Goal: Information Seeking & Learning: Check status

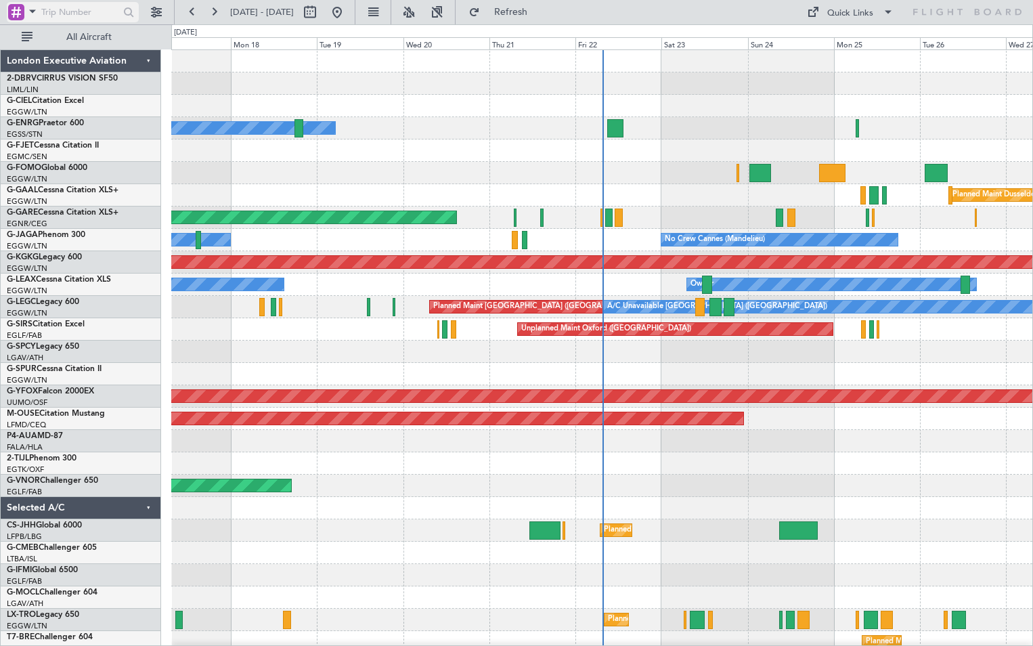
click at [30, 11] on span at bounding box center [32, 11] width 16 height 17
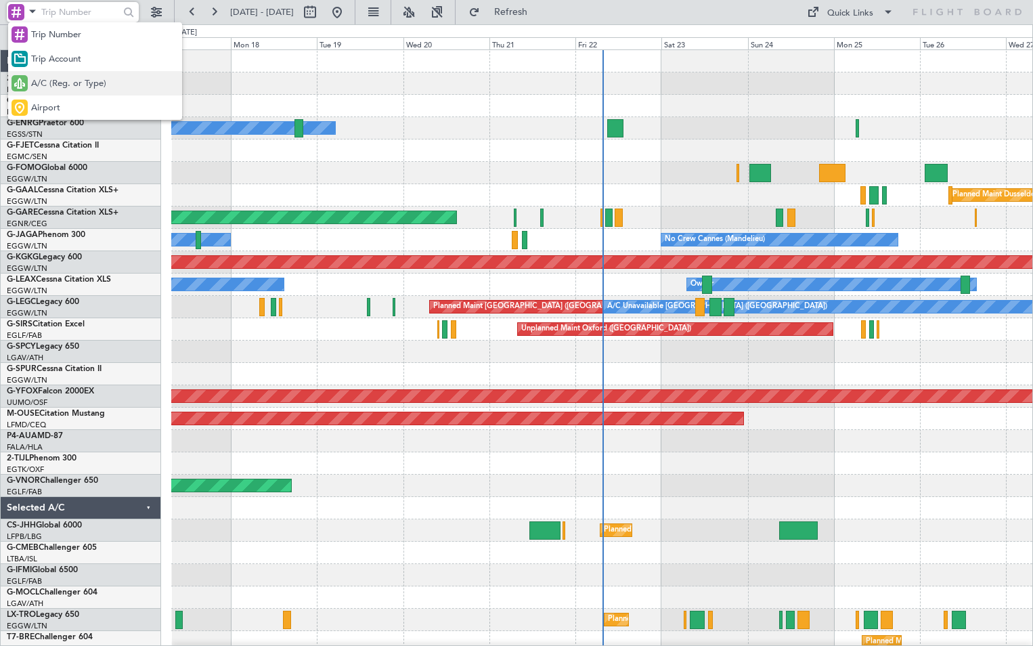
click at [62, 84] on span "A/C (Reg. or Type)" at bounding box center [68, 84] width 75 height 14
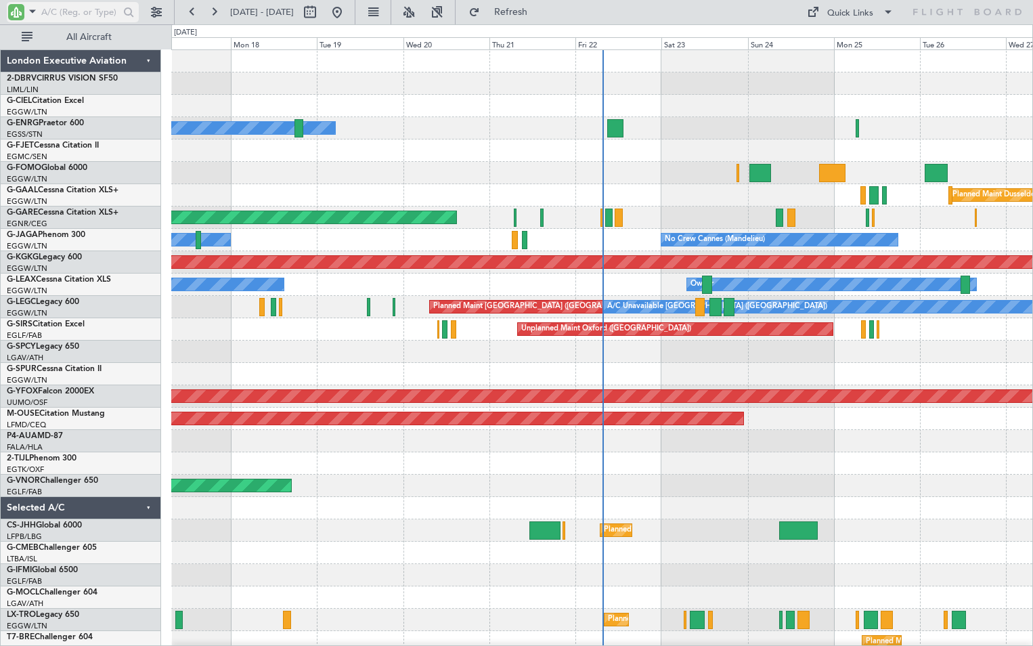
click at [75, 14] on input "text" at bounding box center [80, 12] width 78 height 20
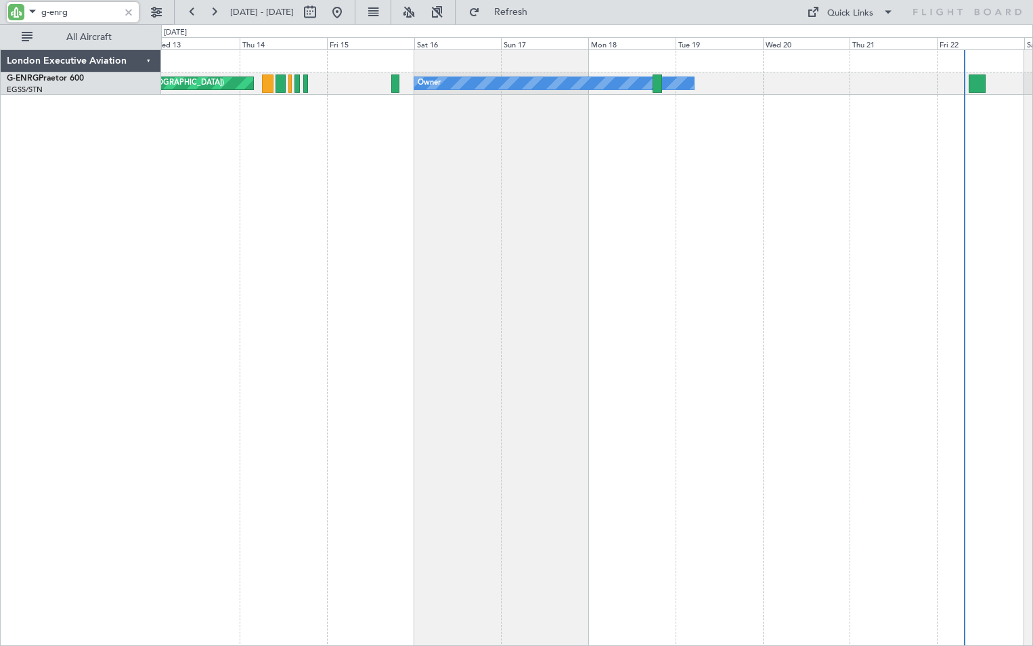
click at [572, 202] on div "Owner Planned Maint [GEOGRAPHIC_DATA] ([GEOGRAPHIC_DATA]) No Crew" at bounding box center [597, 347] width 872 height 596
drag, startPoint x: 49, startPoint y: 9, endPoint x: 82, endPoint y: 19, distance: 33.8
click at [82, 19] on input "g-enrg" at bounding box center [80, 12] width 78 height 20
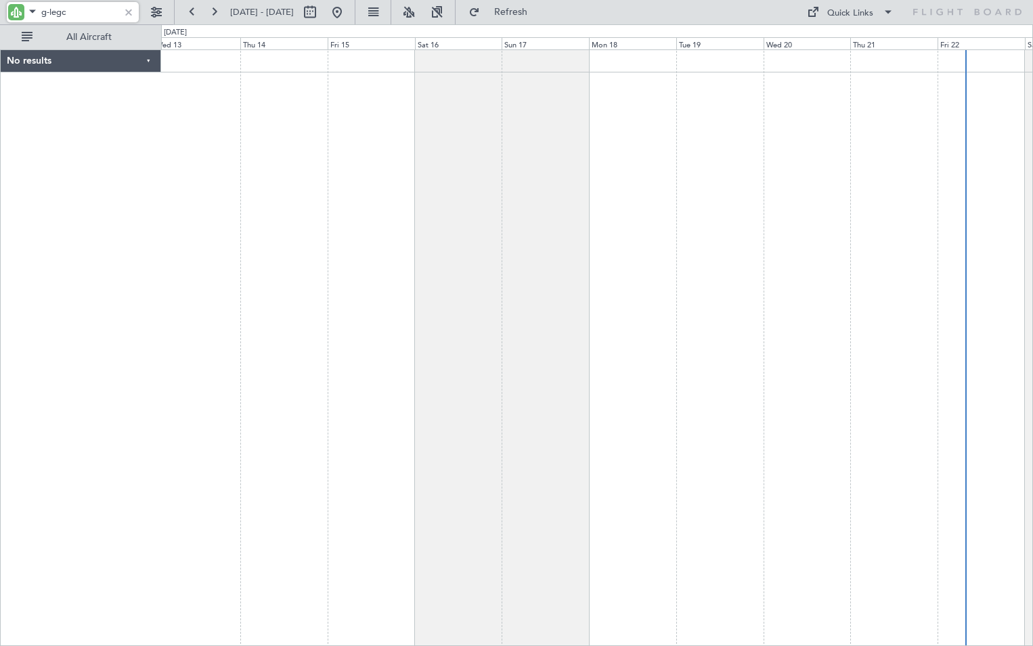
type input "g-legc"
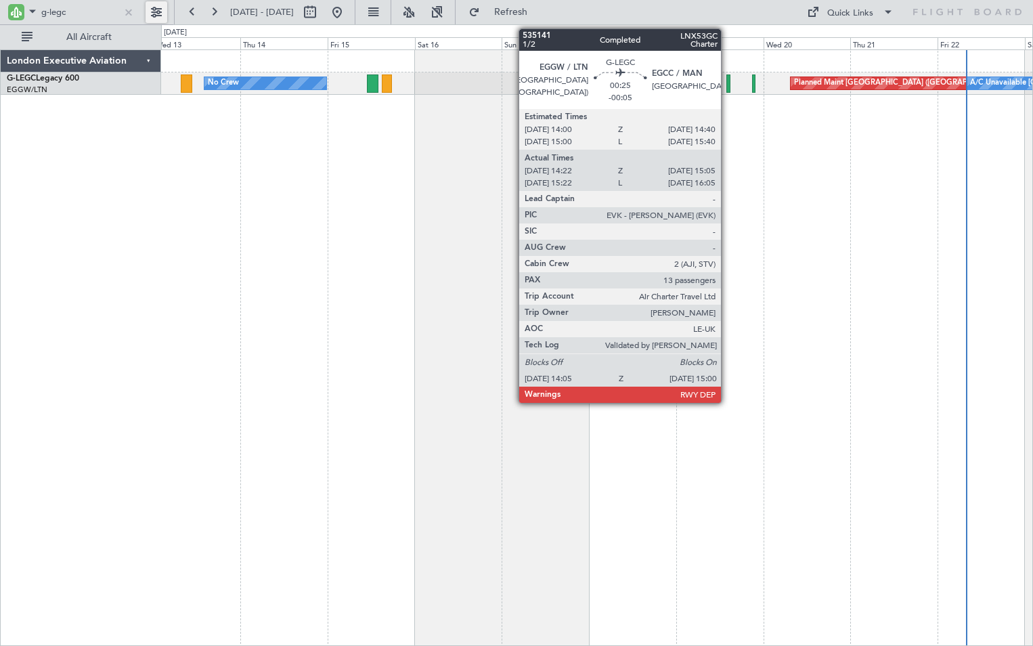
click at [727, 83] on div at bounding box center [727, 83] width 3 height 18
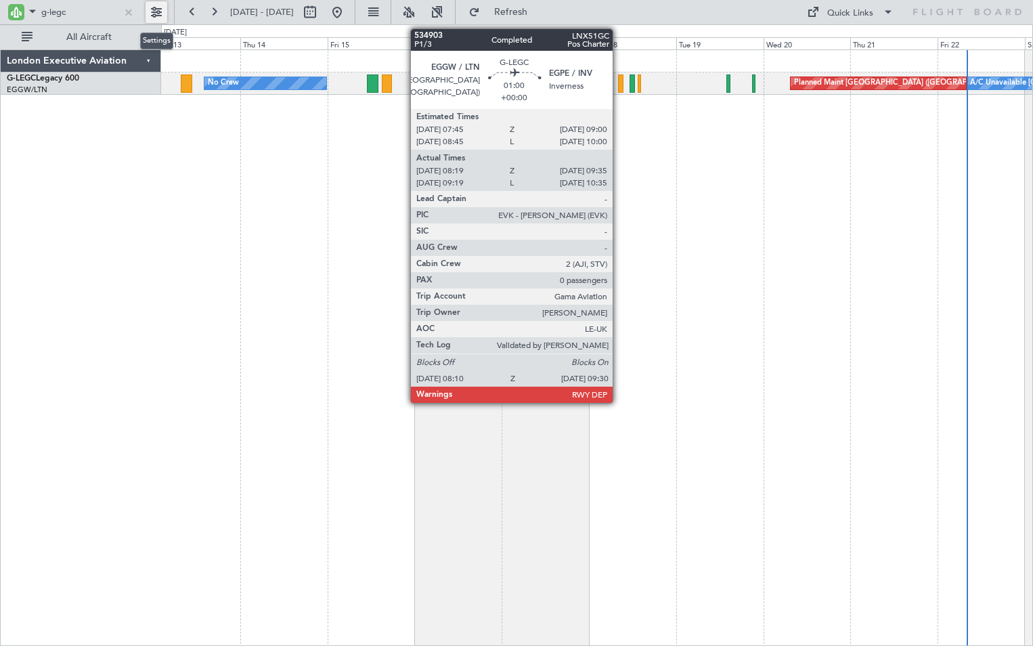
click at [619, 85] on div at bounding box center [620, 83] width 5 height 18
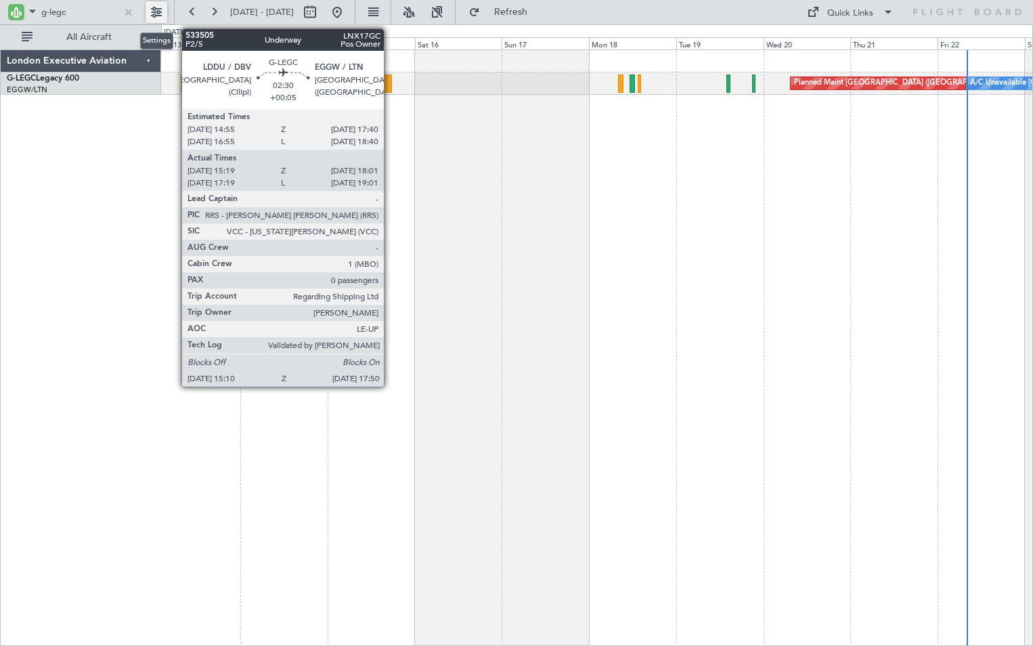
click at [390, 79] on div at bounding box center [387, 83] width 10 height 18
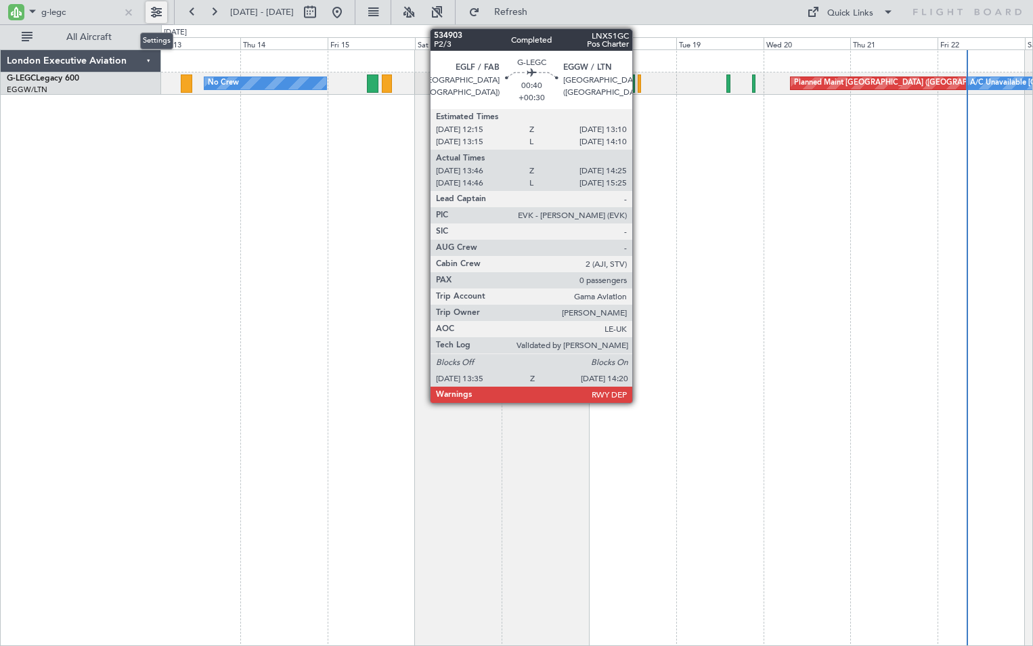
click at [638, 84] on div at bounding box center [639, 83] width 3 height 18
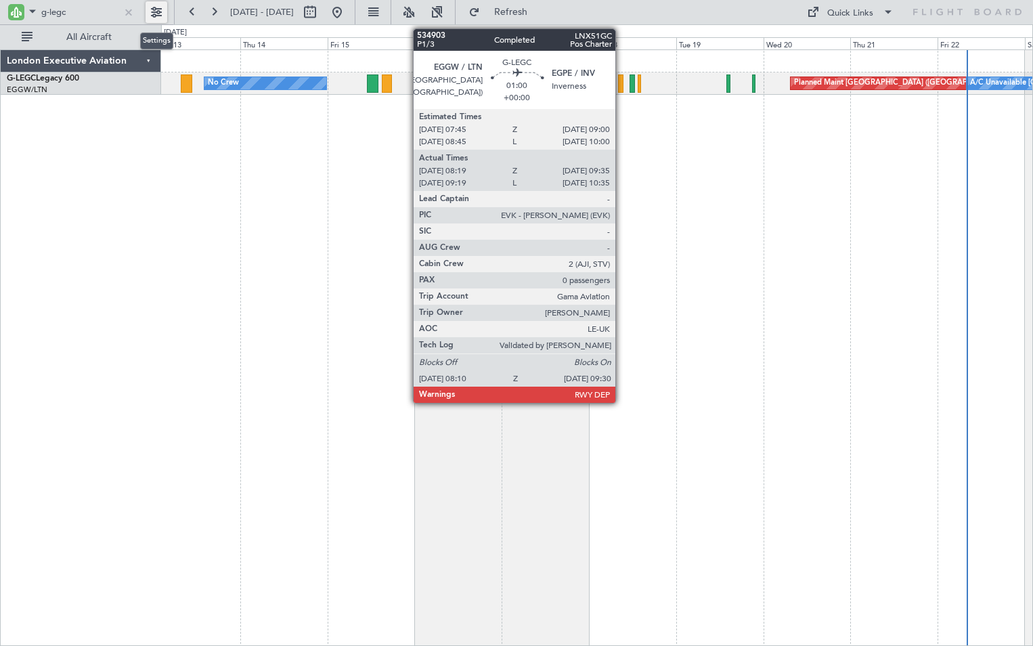
click at [621, 83] on div at bounding box center [620, 83] width 5 height 18
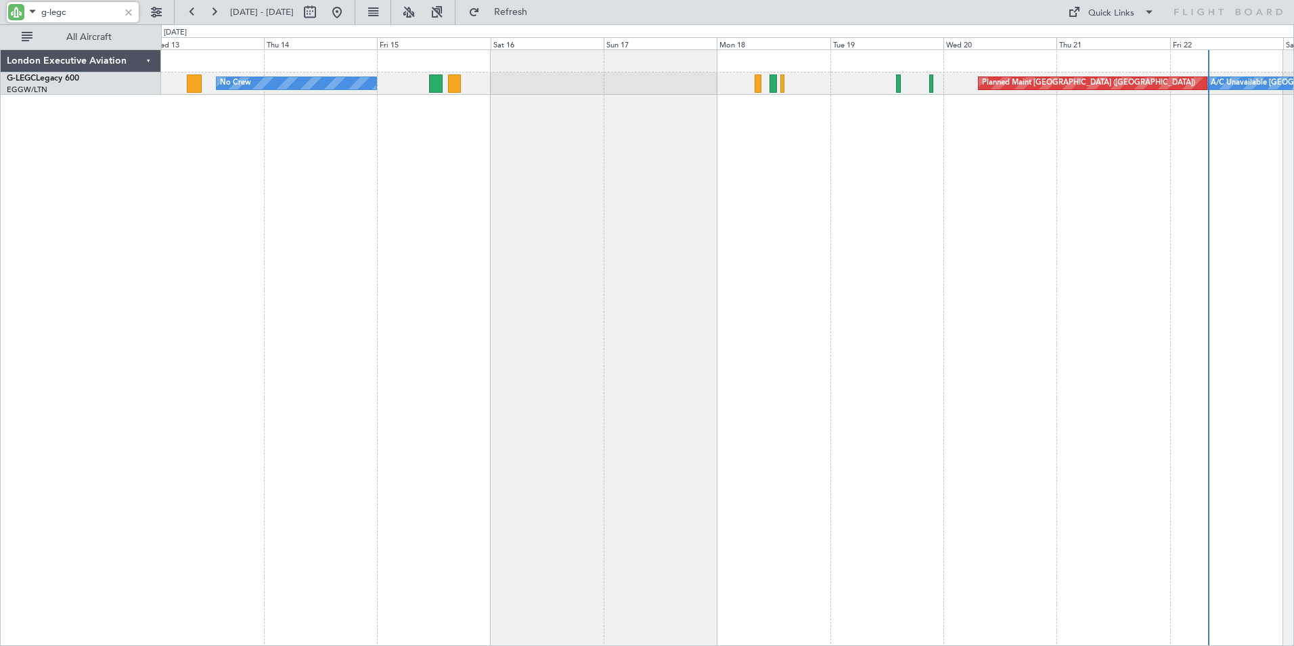
drag, startPoint x: 49, startPoint y: 15, endPoint x: 89, endPoint y: 16, distance: 39.9
click at [89, 18] on input "g-legc" at bounding box center [80, 12] width 78 height 20
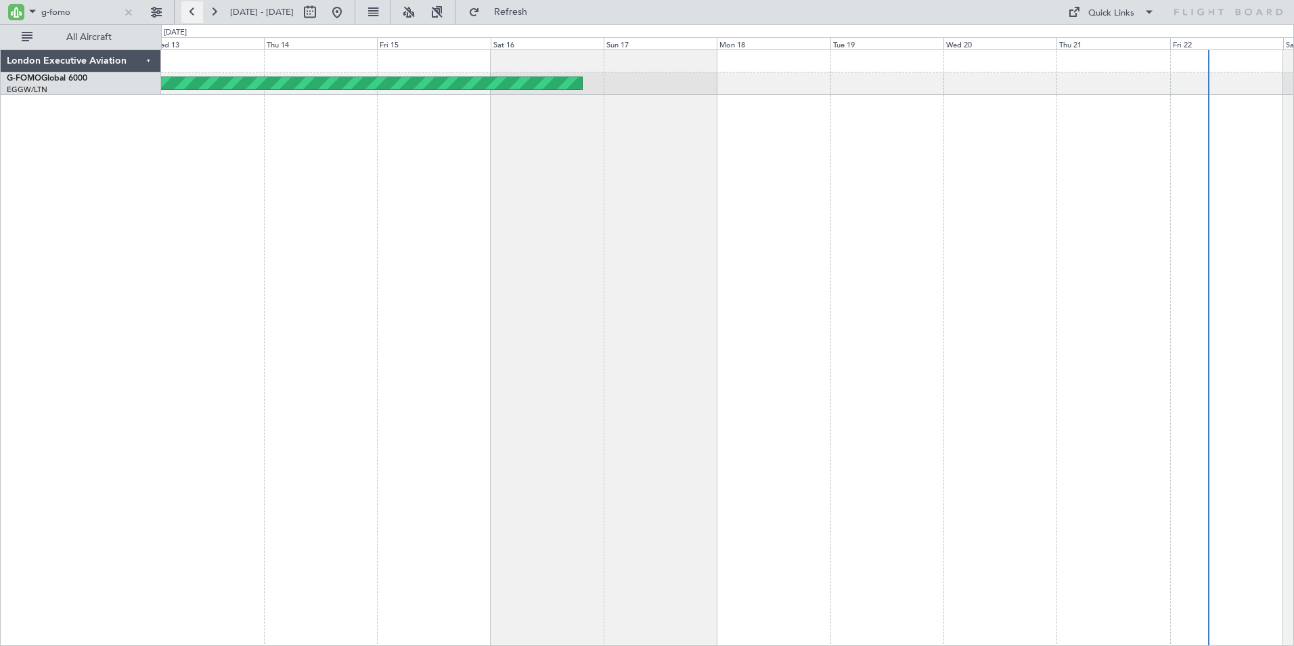
click at [192, 9] on button at bounding box center [192, 12] width 22 height 22
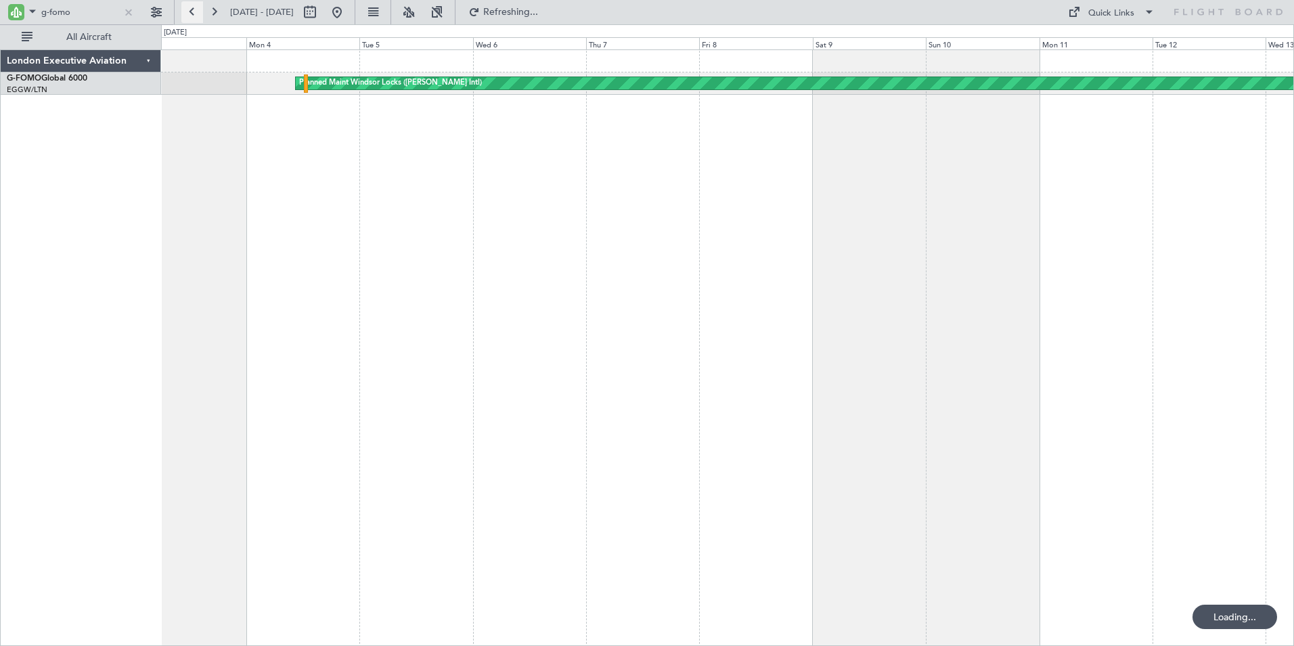
click at [192, 9] on button at bounding box center [192, 12] width 22 height 22
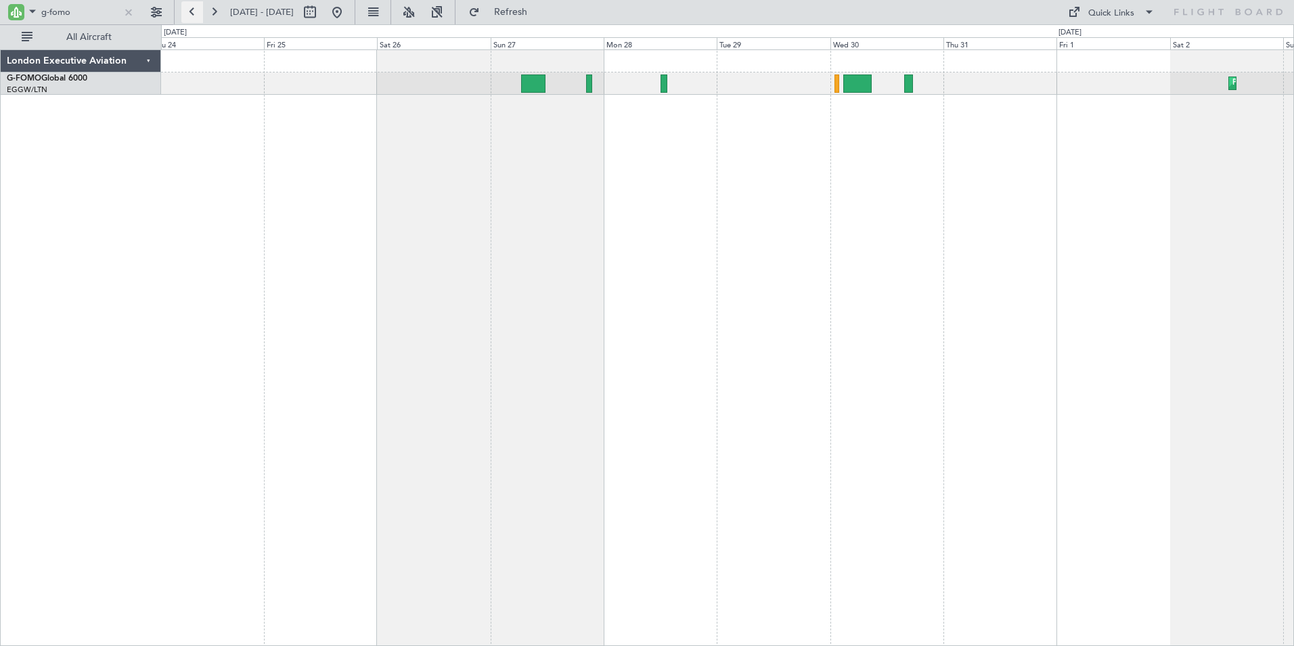
click at [192, 9] on button at bounding box center [192, 12] width 22 height 22
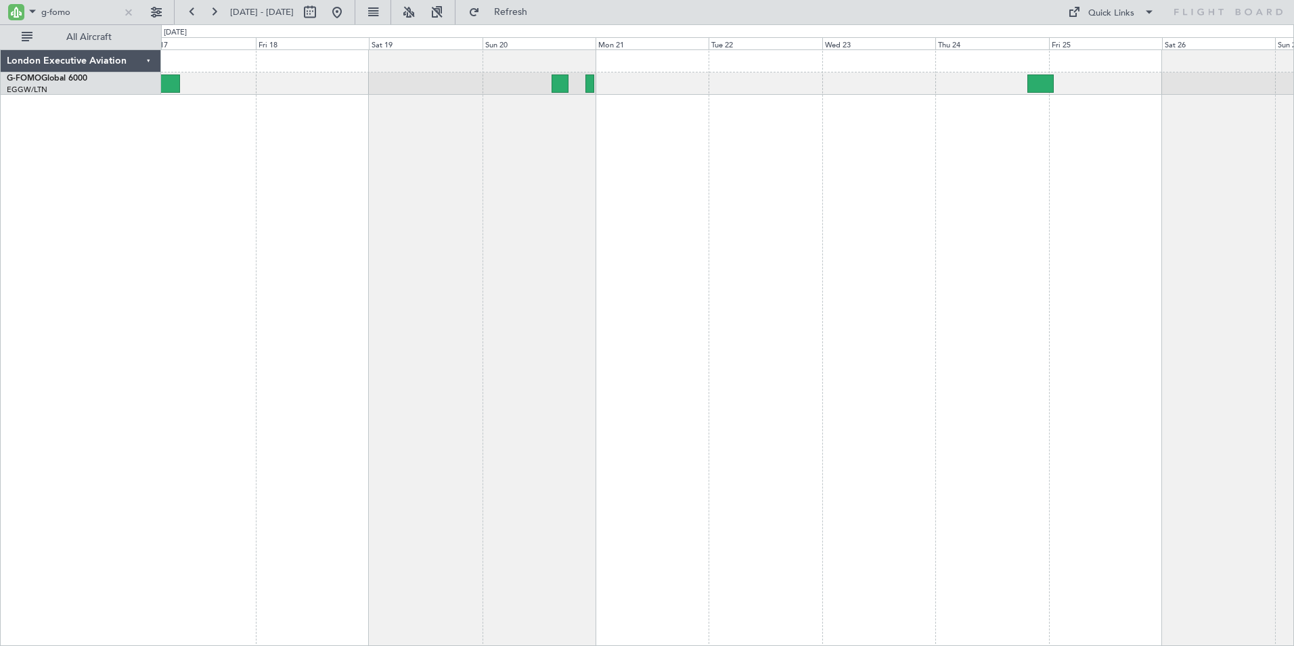
click at [414, 191] on div "Unplanned Maint [US_STATE] ([GEOGRAPHIC_DATA])" at bounding box center [727, 347] width 1133 height 596
drag, startPoint x: 71, startPoint y: 17, endPoint x: 21, endPoint y: 12, distance: 50.4
click at [21, 12] on div "g-fomo" at bounding box center [73, 12] width 132 height 20
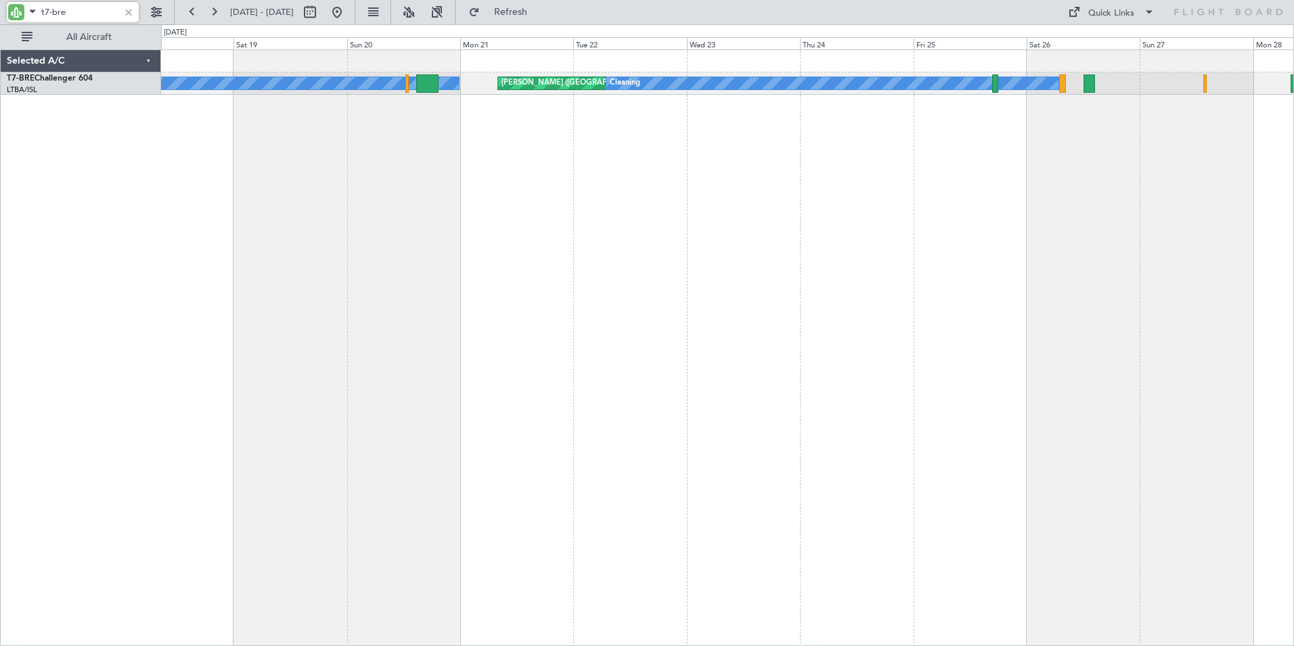
click at [560, 181] on div "[PERSON_NAME] ([GEOGRAPHIC_DATA][PERSON_NAME]) Cleaning A/C Unavailable" at bounding box center [727, 347] width 1133 height 596
drag, startPoint x: 55, startPoint y: 7, endPoint x: 80, endPoint y: 12, distance: 25.5
click at [80, 12] on input "t7-bre" at bounding box center [80, 12] width 78 height 20
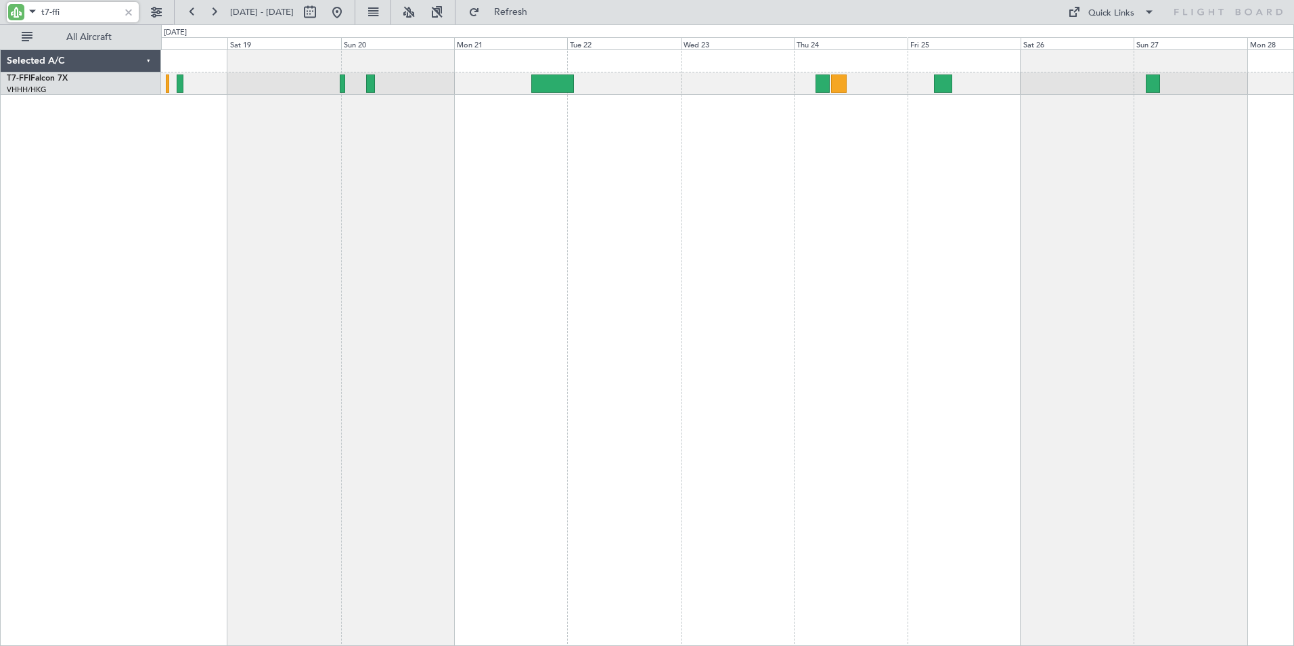
click at [66, 10] on input "t7-ffi" at bounding box center [80, 12] width 78 height 20
drag, startPoint x: 74, startPoint y: 10, endPoint x: 8, endPoint y: 11, distance: 65.7
click at [8, 11] on div "t7-ffi" at bounding box center [73, 12] width 132 height 20
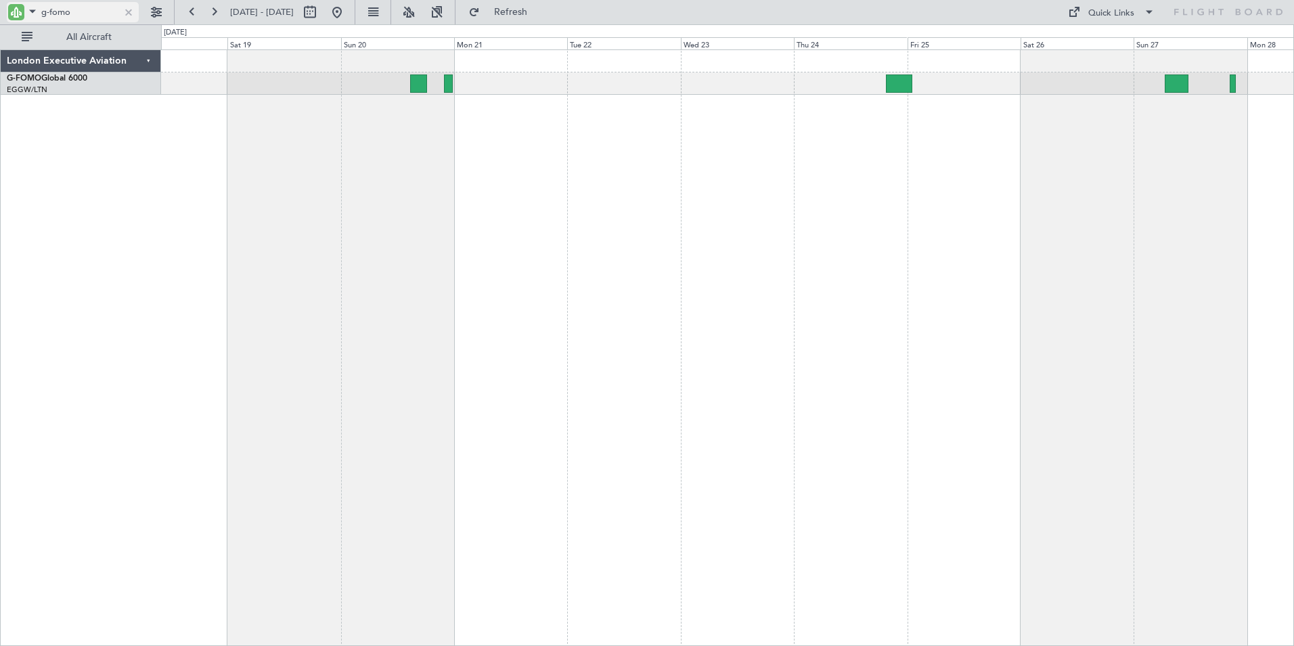
drag, startPoint x: 70, startPoint y: 9, endPoint x: 78, endPoint y: 9, distance: 7.4
click at [70, 9] on input "g-fomo" at bounding box center [80, 12] width 78 height 20
drag, startPoint x: 80, startPoint y: 9, endPoint x: -18, endPoint y: 3, distance: 97.7
click at [0, 3] on html "g-fomo [DATE] - [DATE] Refresh Quick Links All Aircraft Unplanned Maint [US_STA…" at bounding box center [647, 323] width 1294 height 646
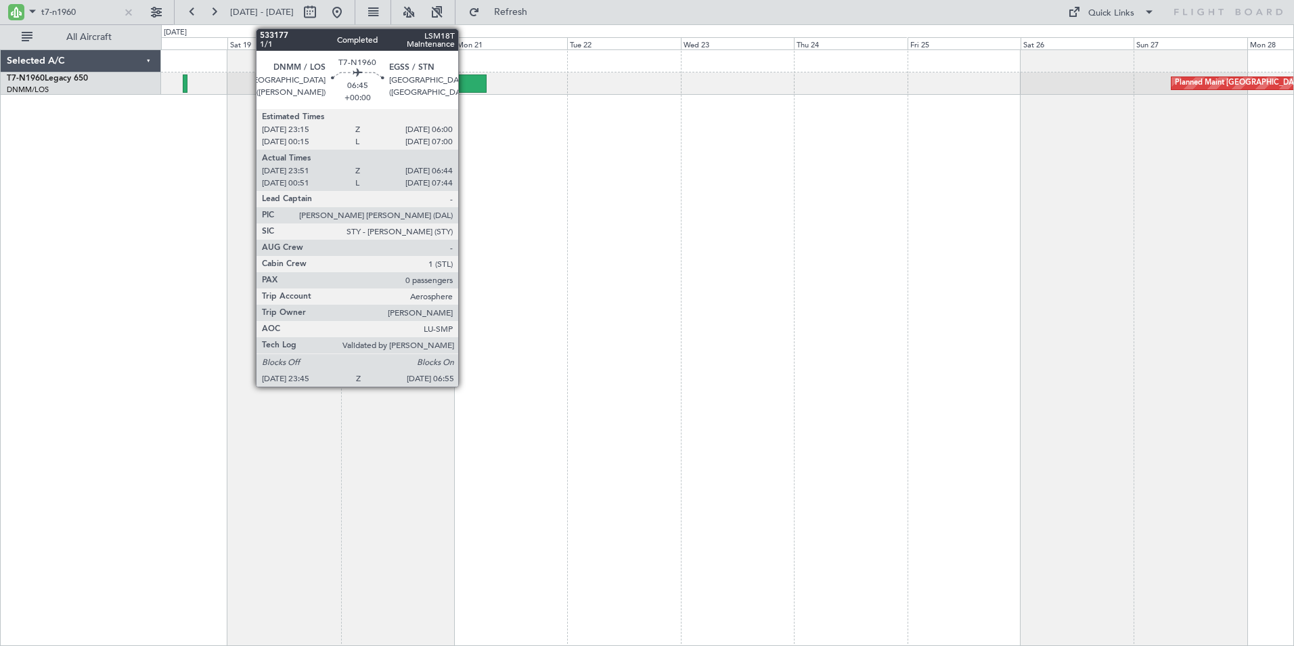
click at [465, 87] on div at bounding box center [469, 83] width 34 height 18
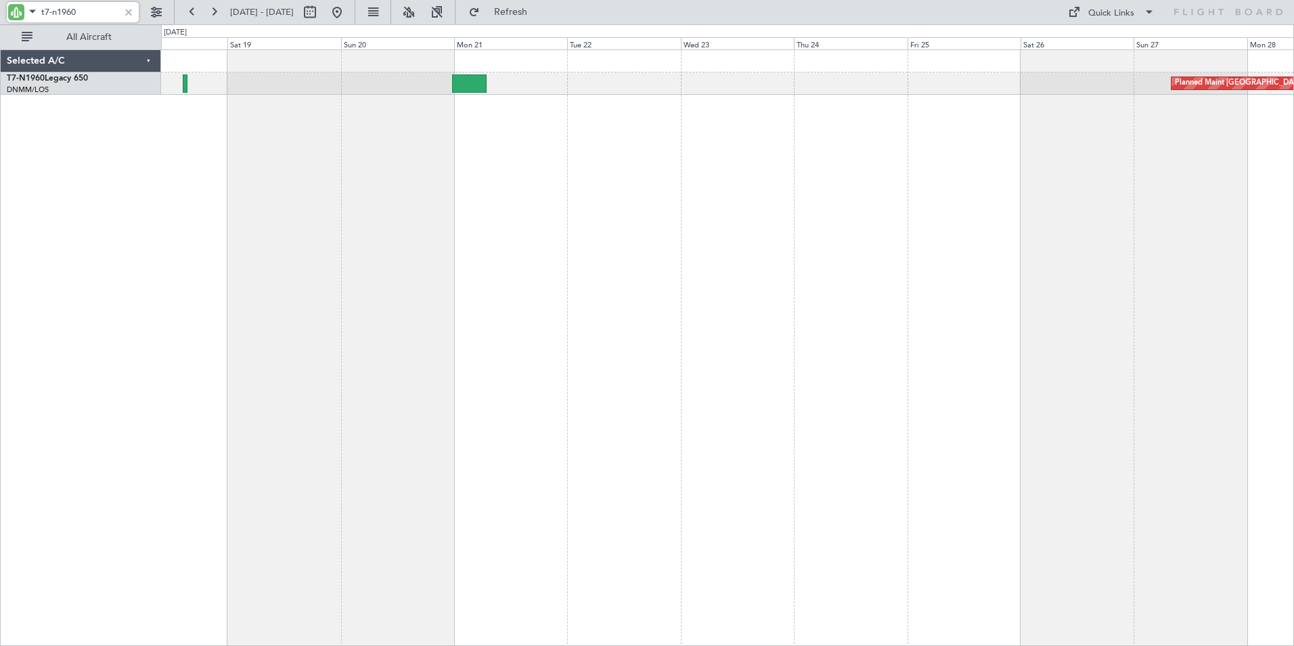
drag, startPoint x: 74, startPoint y: 14, endPoint x: 16, endPoint y: 12, distance: 59.0
click at [16, 12] on div "t7-n1960" at bounding box center [73, 12] width 132 height 20
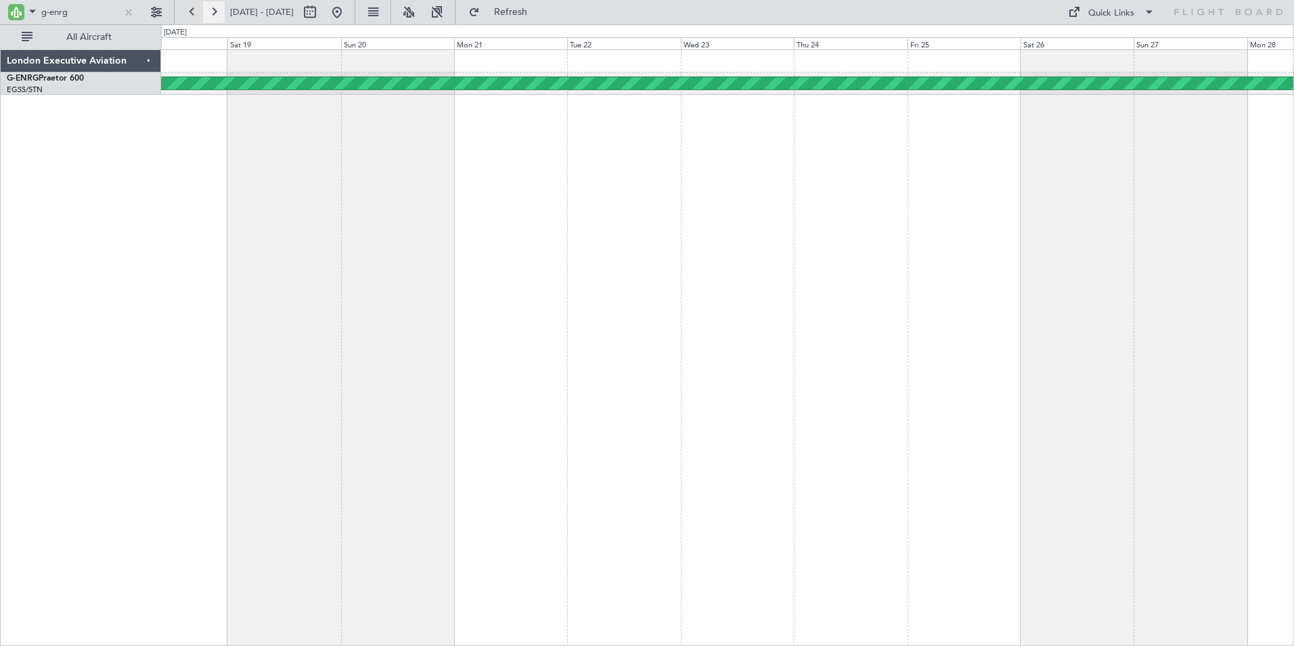
click at [218, 12] on button at bounding box center [214, 12] width 22 height 22
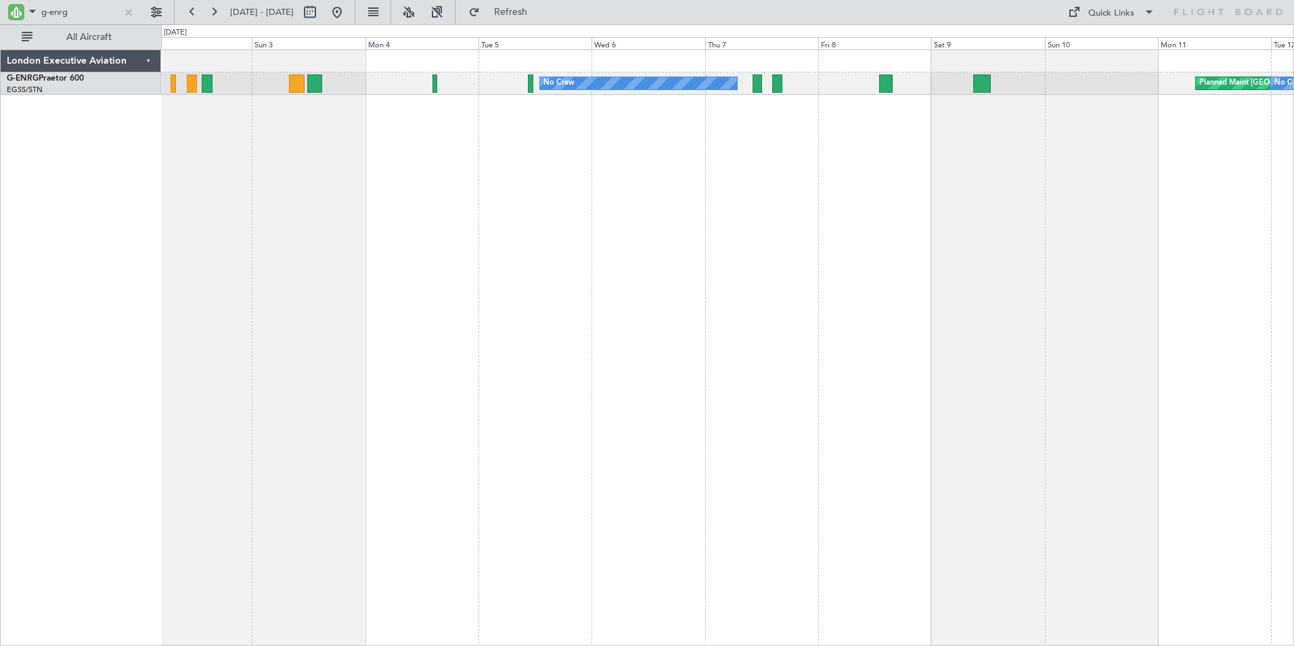
click at [302, 216] on div "No Crew Planned Maint [GEOGRAPHIC_DATA] ([GEOGRAPHIC_DATA]) No Crew" at bounding box center [727, 347] width 1133 height 596
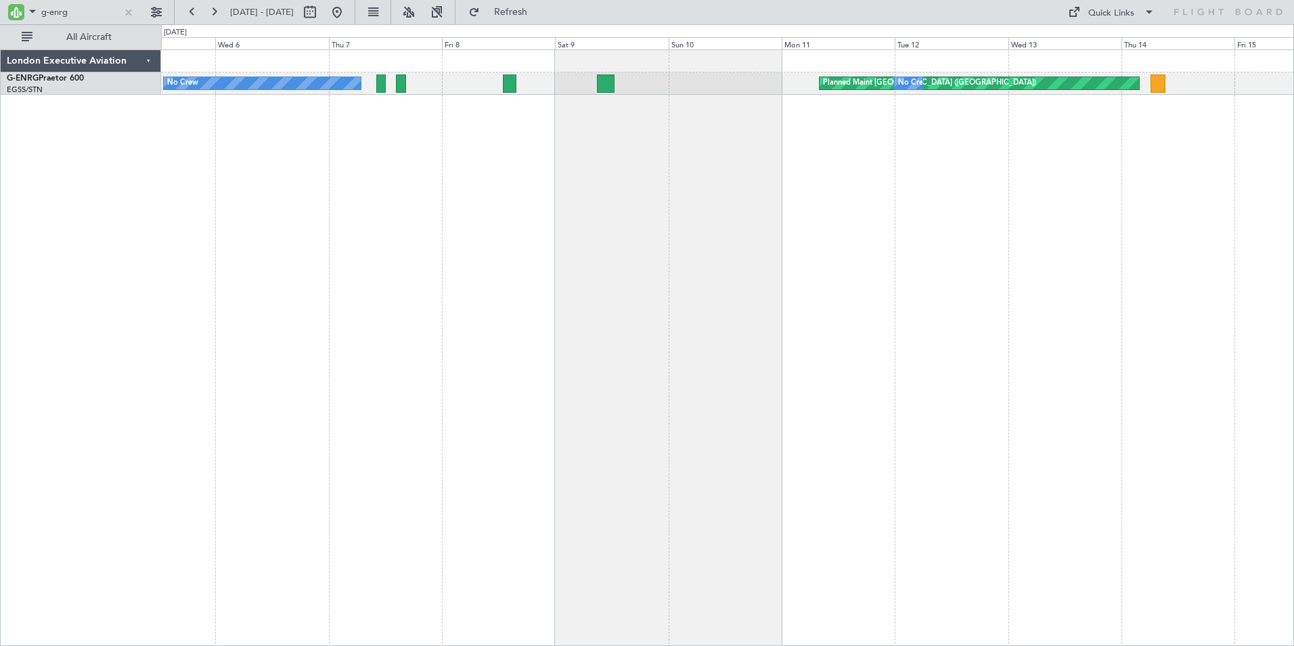
click at [281, 206] on div "No Crew Planned Maint [GEOGRAPHIC_DATA] ([GEOGRAPHIC_DATA]) No Crew" at bounding box center [727, 347] width 1133 height 596
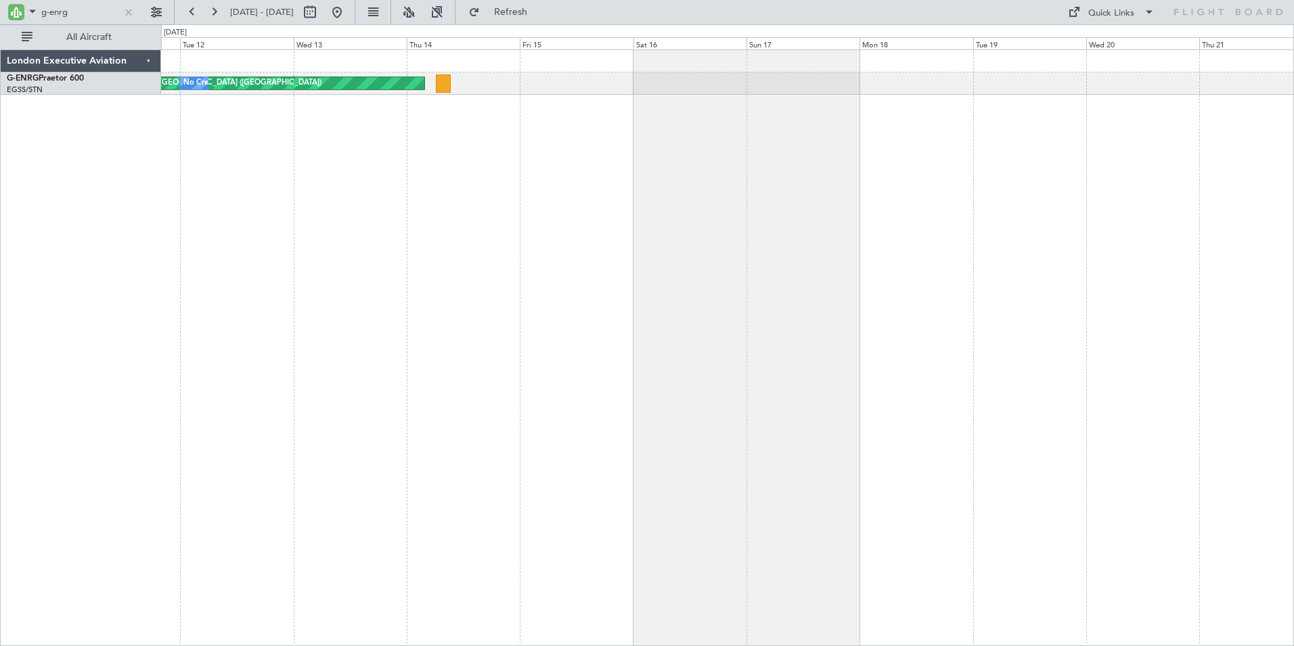
click at [252, 181] on div "Planned Maint [GEOGRAPHIC_DATA] ([GEOGRAPHIC_DATA]) No Crew" at bounding box center [727, 347] width 1133 height 596
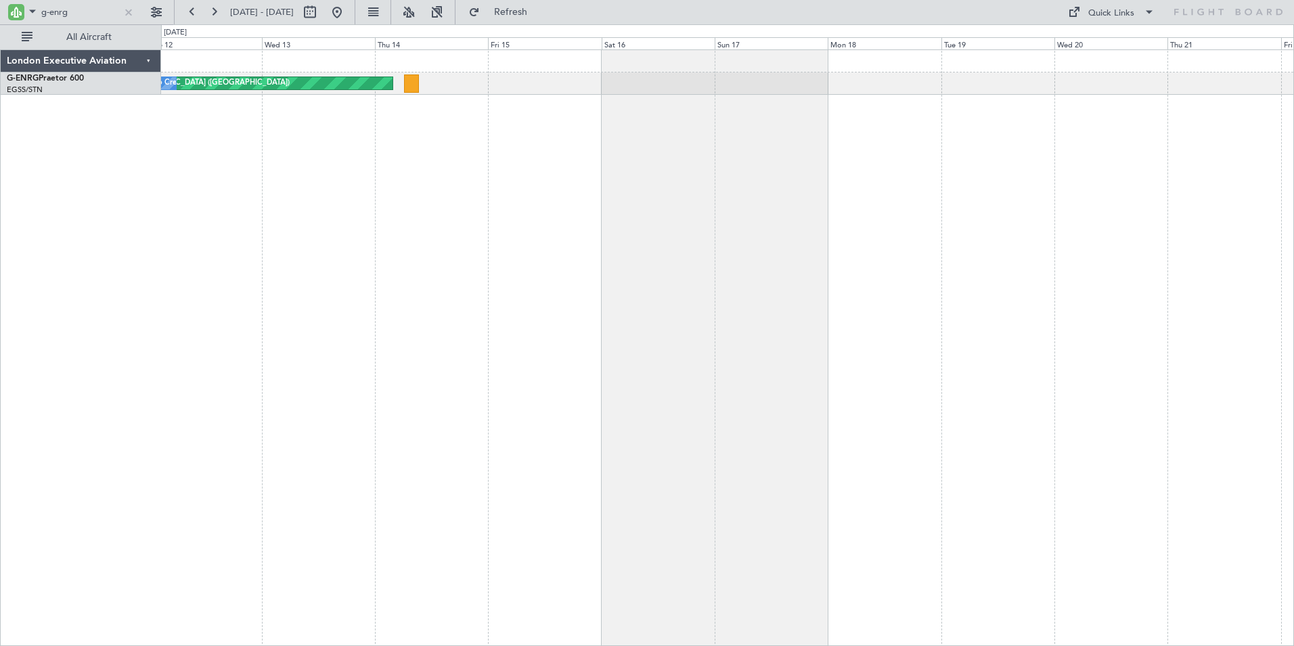
click at [820, 228] on div "Planned Maint [GEOGRAPHIC_DATA] ([GEOGRAPHIC_DATA]) No Crew" at bounding box center [727, 347] width 1133 height 596
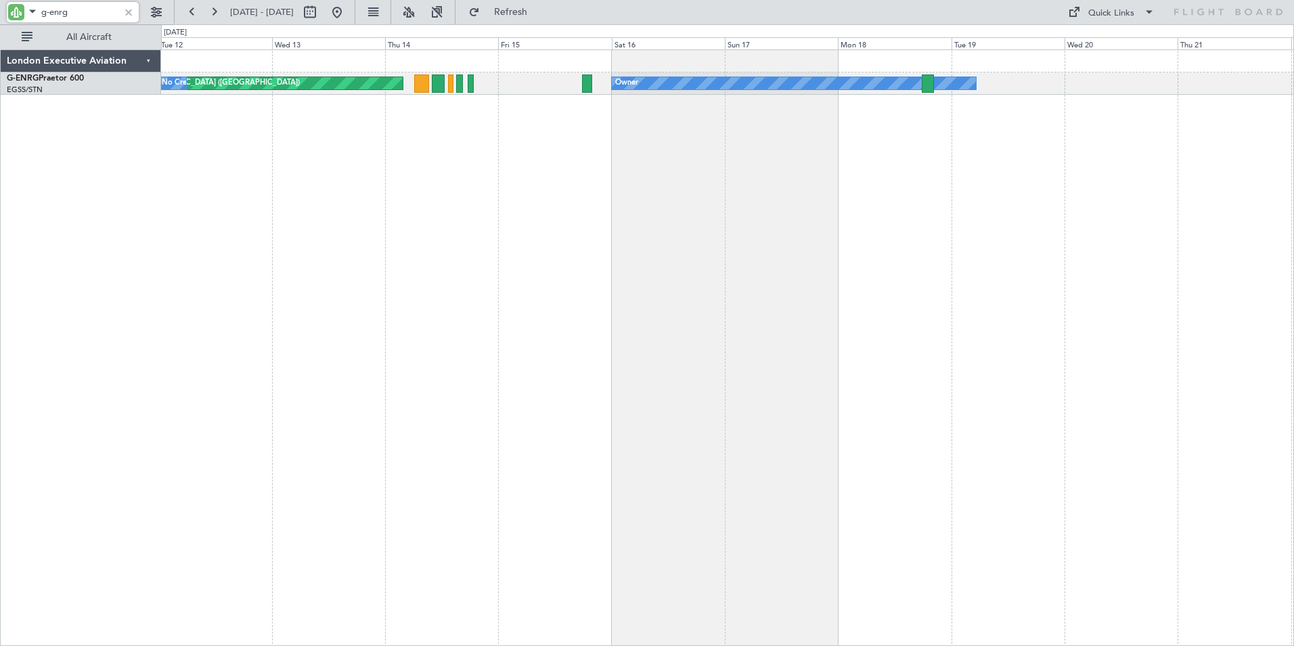
drag, startPoint x: 49, startPoint y: 11, endPoint x: 85, endPoint y: 19, distance: 36.1
click at [85, 19] on input "g-enrg" at bounding box center [80, 12] width 78 height 20
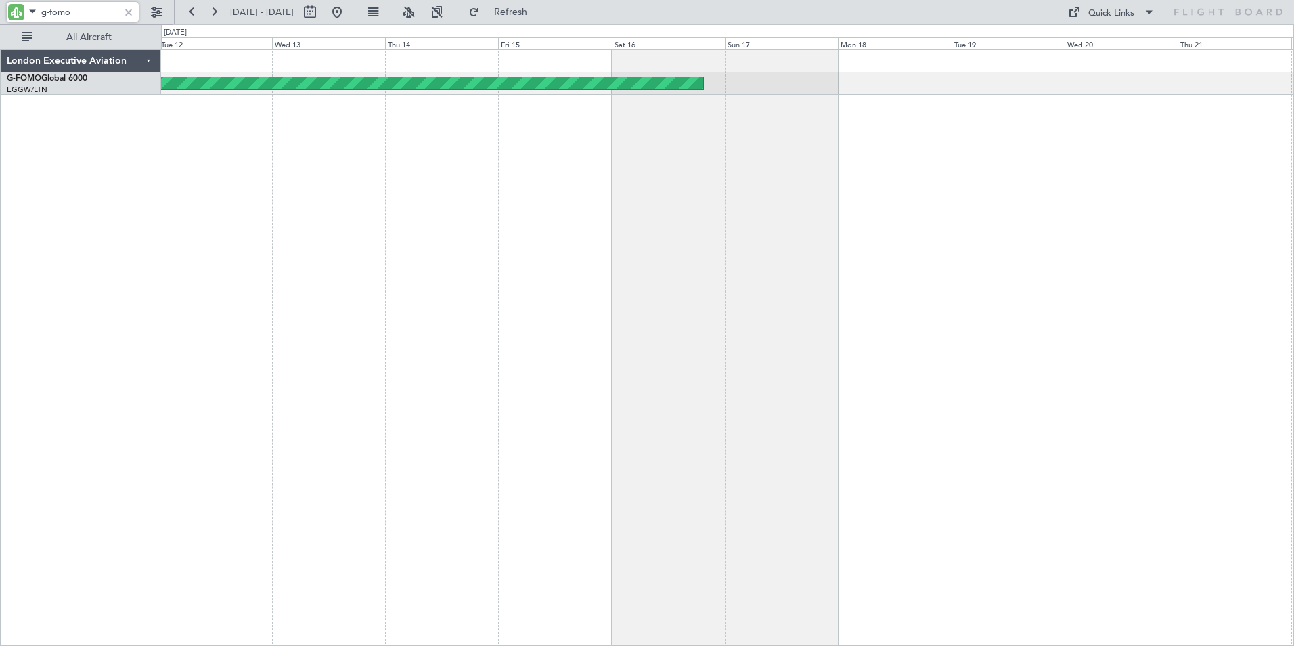
drag, startPoint x: 83, startPoint y: 11, endPoint x: -10, endPoint y: 11, distance: 93.4
click at [0, 11] on html "g-fomo [DATE] - [DATE] Refresh Quick Links All Aircraft Planned Maint Windsor L…" at bounding box center [647, 323] width 1294 height 646
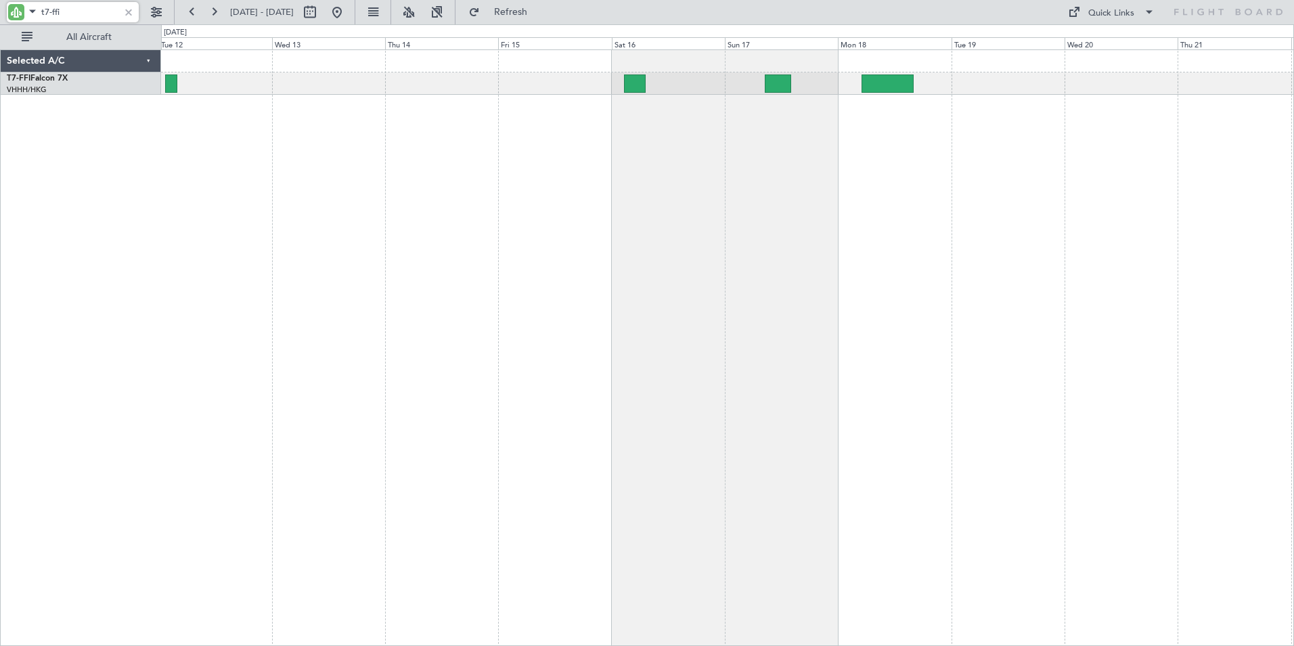
drag, startPoint x: 64, startPoint y: 10, endPoint x: -9, endPoint y: 10, distance: 73.1
click at [0, 10] on html "t7-ffi [DATE] - [DATE] Refresh Quick Links All Aircraft Selected A/C T7-FFI Fal…" at bounding box center [647, 323] width 1294 height 646
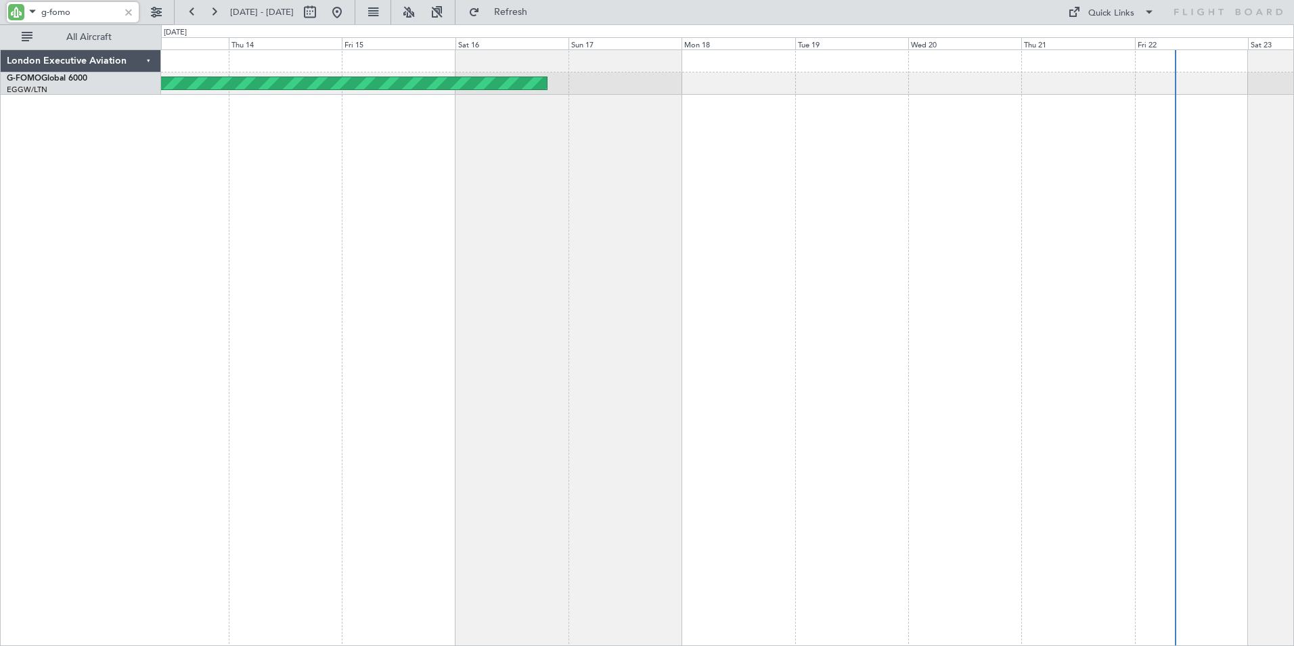
click at [635, 166] on div "Planned Maint Windsor Locks ([PERSON_NAME] Intl)" at bounding box center [727, 347] width 1133 height 596
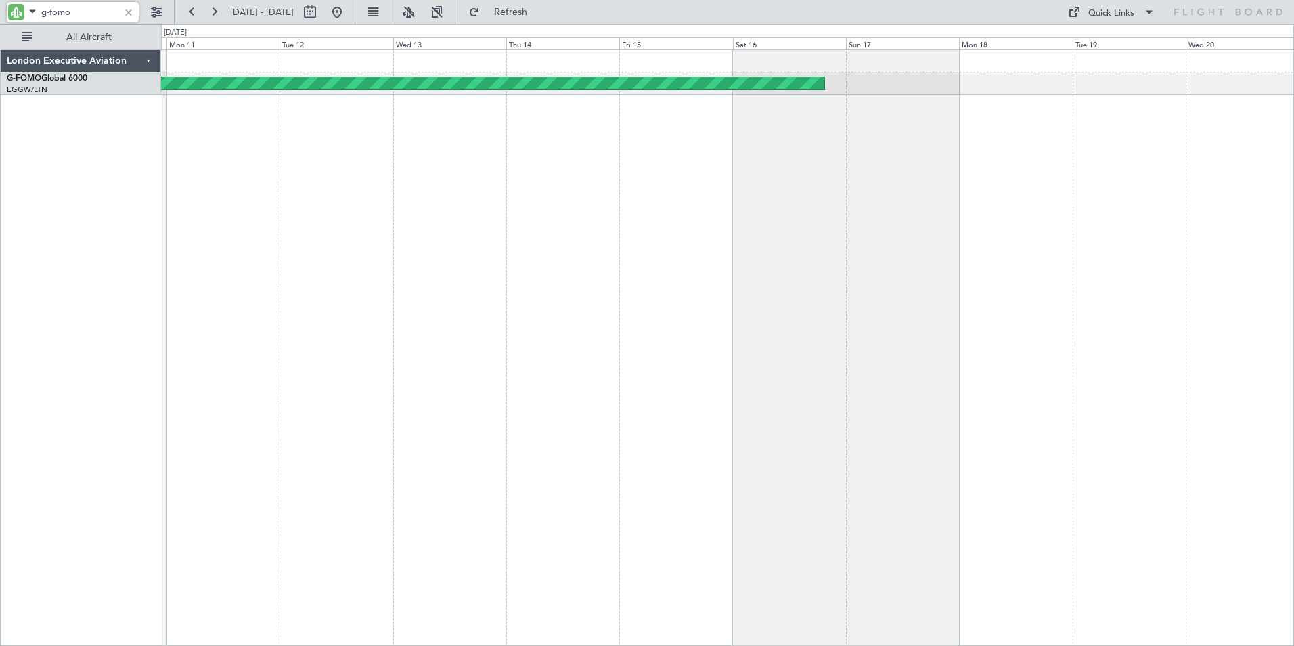
click at [758, 150] on div "Planned Maint Windsor Locks ([PERSON_NAME] Intl)" at bounding box center [727, 347] width 1133 height 596
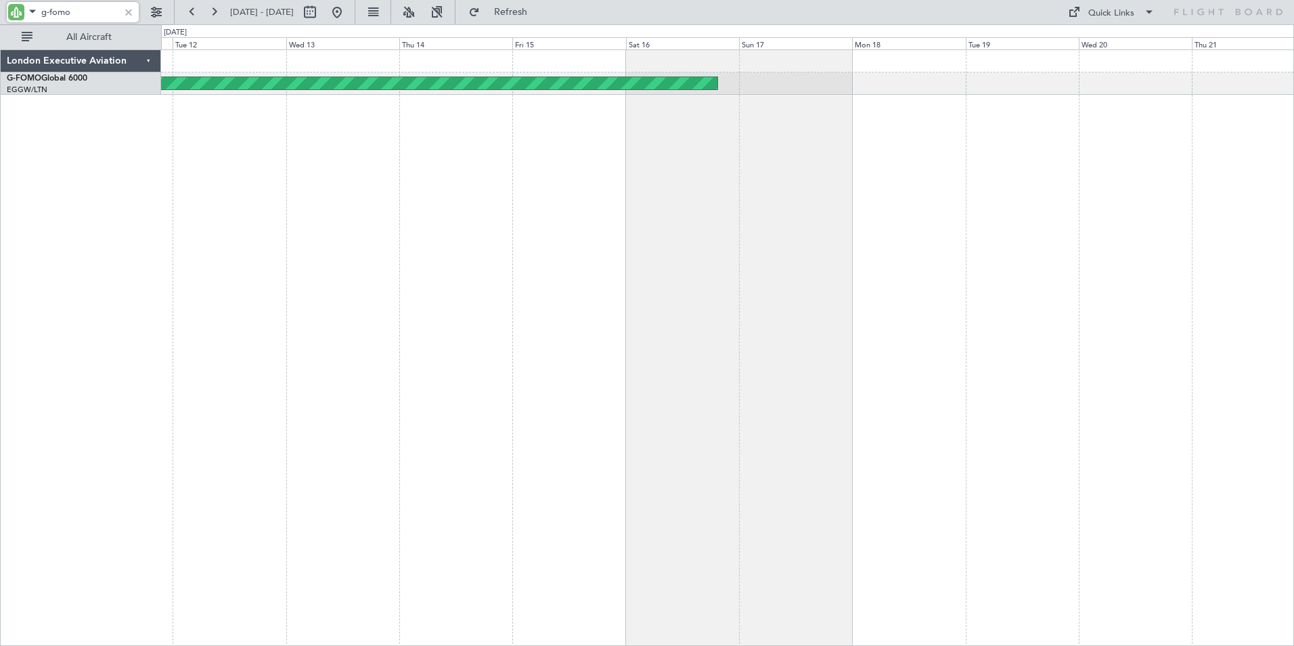
drag, startPoint x: 50, startPoint y: 14, endPoint x: 116, endPoint y: 24, distance: 66.6
click at [116, 24] on div "g-fomo [DATE] - [DATE] Refresh Quick Links All Aircraft" at bounding box center [647, 12] width 1294 height 24
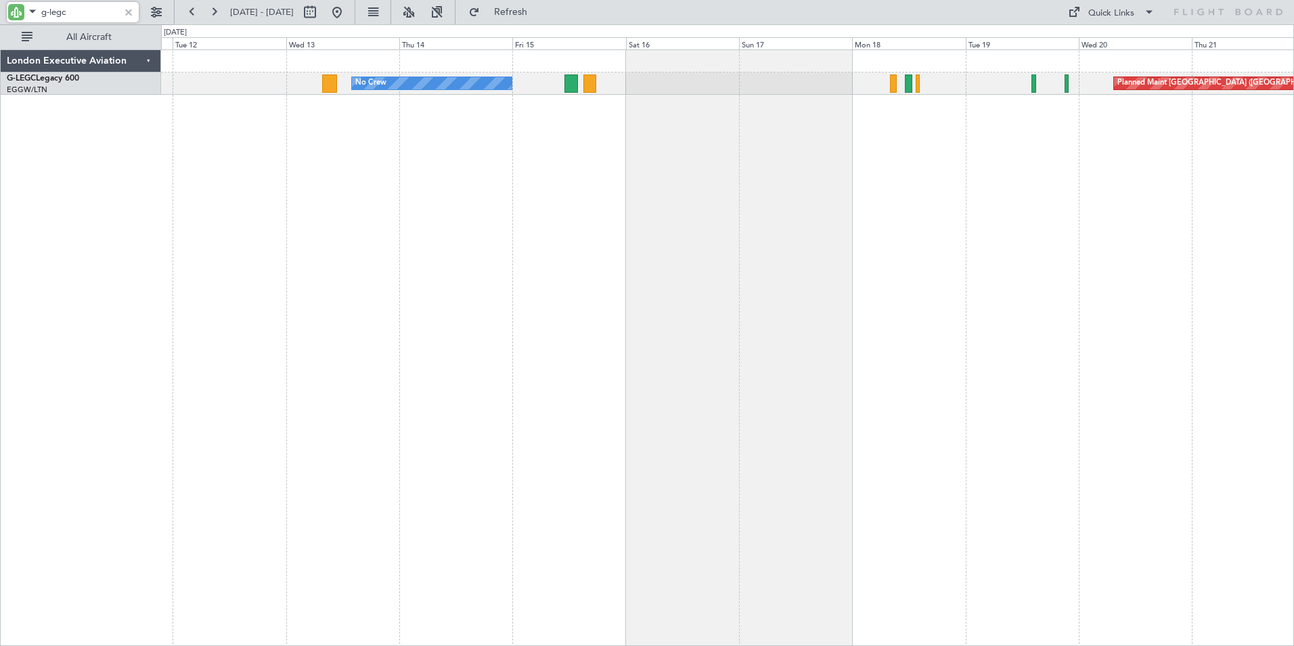
drag, startPoint x: 48, startPoint y: 9, endPoint x: 85, endPoint y: 24, distance: 39.9
click at [85, 24] on div "g-legc" at bounding box center [73, 14] width 132 height 20
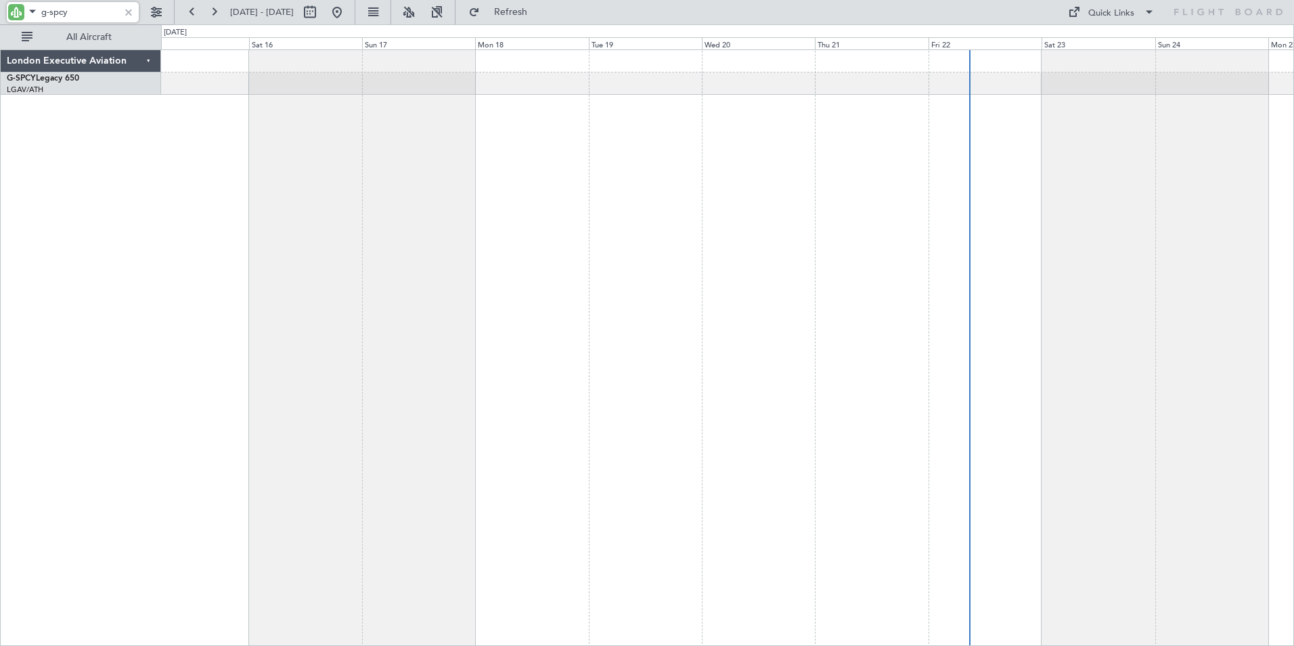
click at [290, 169] on div at bounding box center [727, 347] width 1133 height 596
click at [749, 192] on div at bounding box center [727, 347] width 1133 height 596
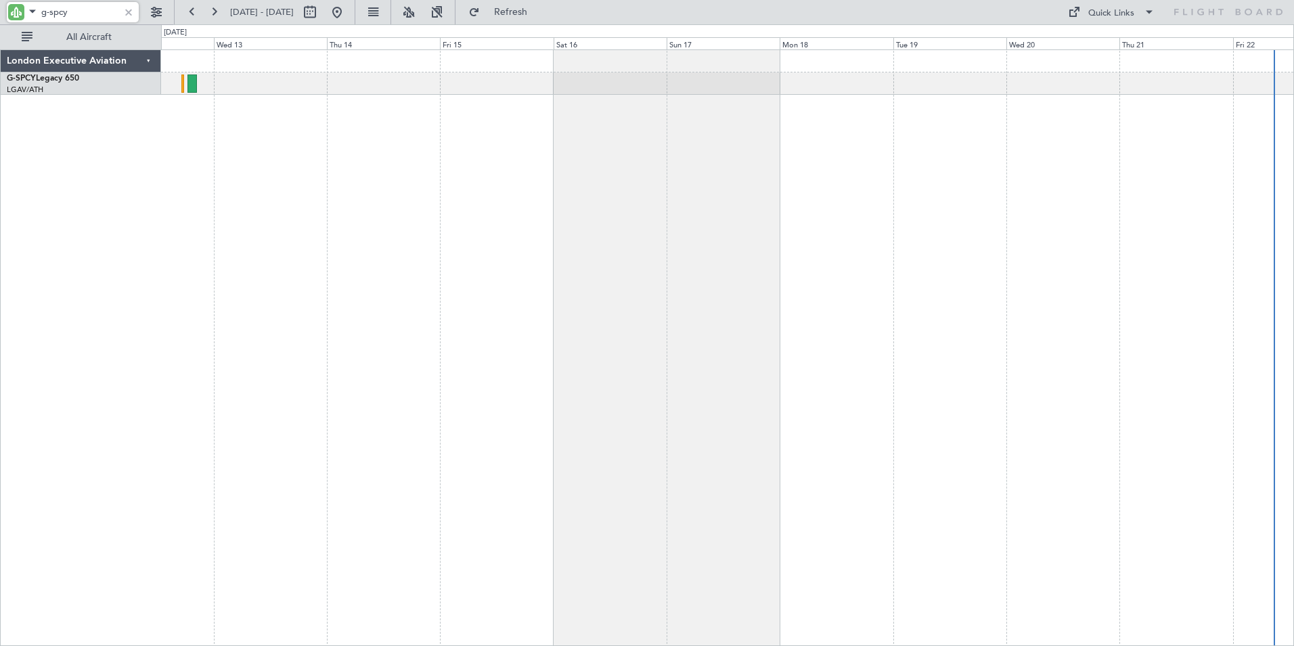
click at [630, 250] on div at bounding box center [727, 347] width 1133 height 596
drag, startPoint x: 49, startPoint y: 13, endPoint x: 97, endPoint y: 15, distance: 48.1
click at [97, 15] on input "g-spcy" at bounding box center [80, 12] width 78 height 20
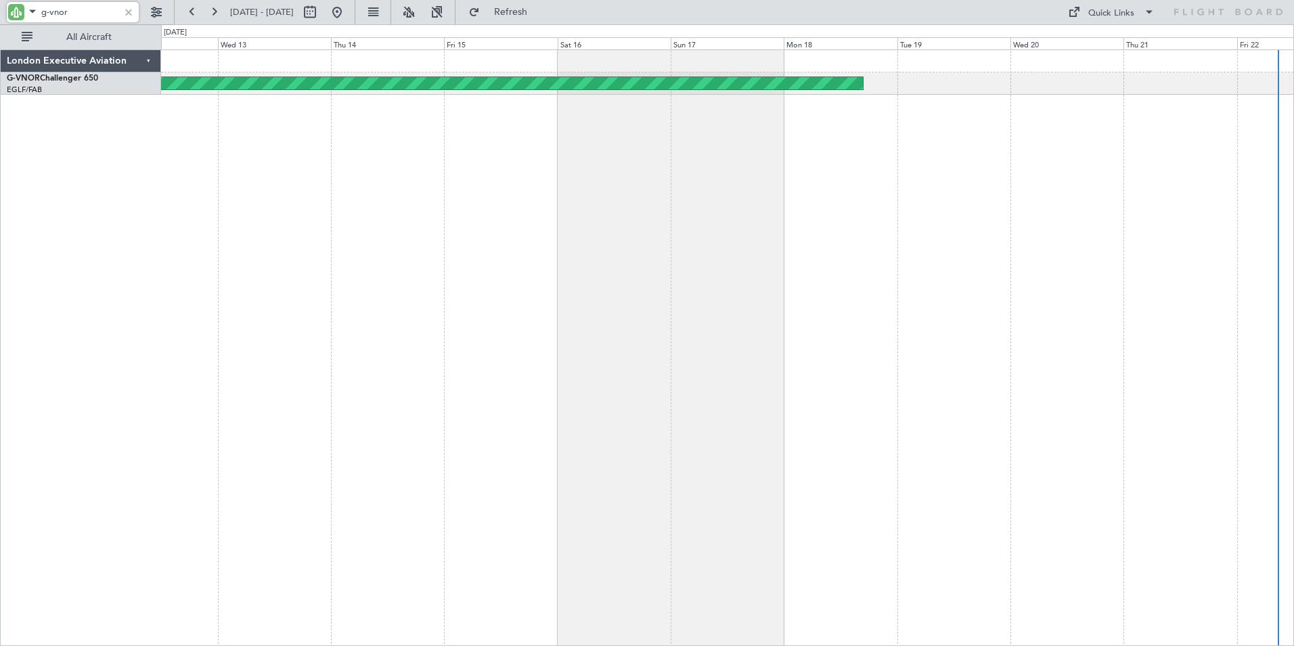
drag, startPoint x: 82, startPoint y: 14, endPoint x: 0, endPoint y: 14, distance: 81.9
click at [0, 14] on div "g-vnor" at bounding box center [87, 12] width 174 height 24
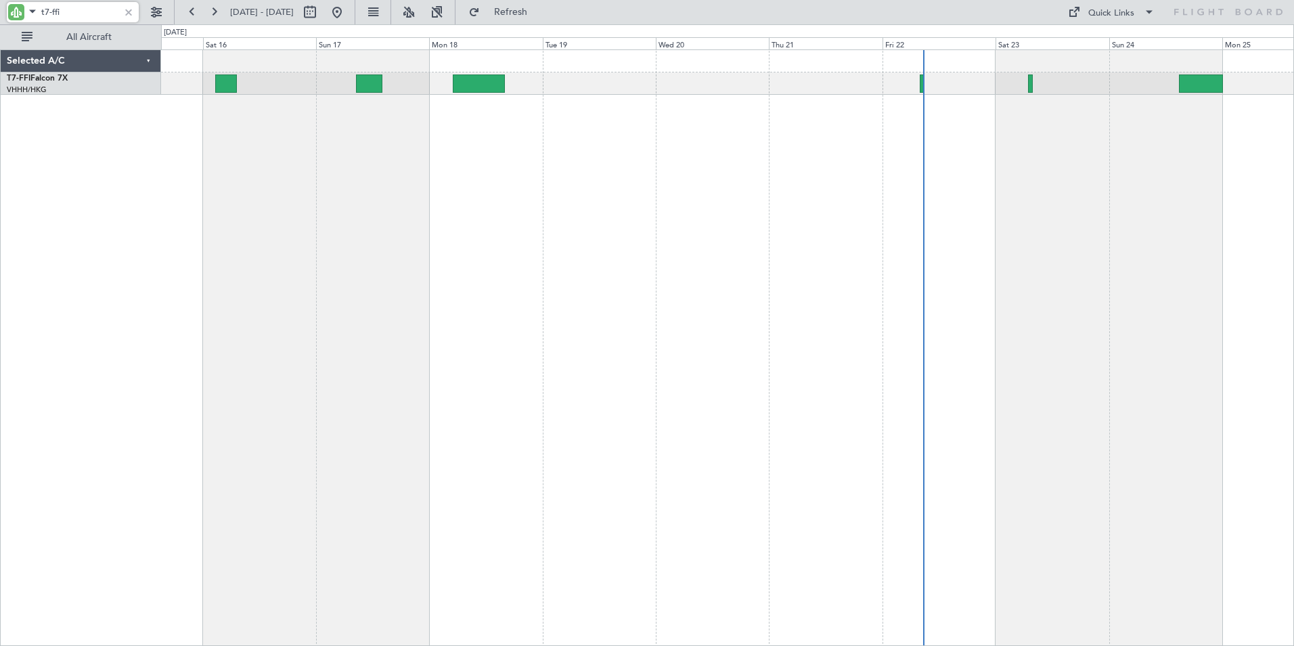
click at [407, 196] on div "Planned Maint [GEOGRAPHIC_DATA] ([GEOGRAPHIC_DATA] Intl)" at bounding box center [727, 347] width 1133 height 596
drag, startPoint x: 67, startPoint y: 9, endPoint x: 9, endPoint y: 5, distance: 57.7
click at [9, 5] on div "t7-ffi" at bounding box center [73, 12] width 132 height 20
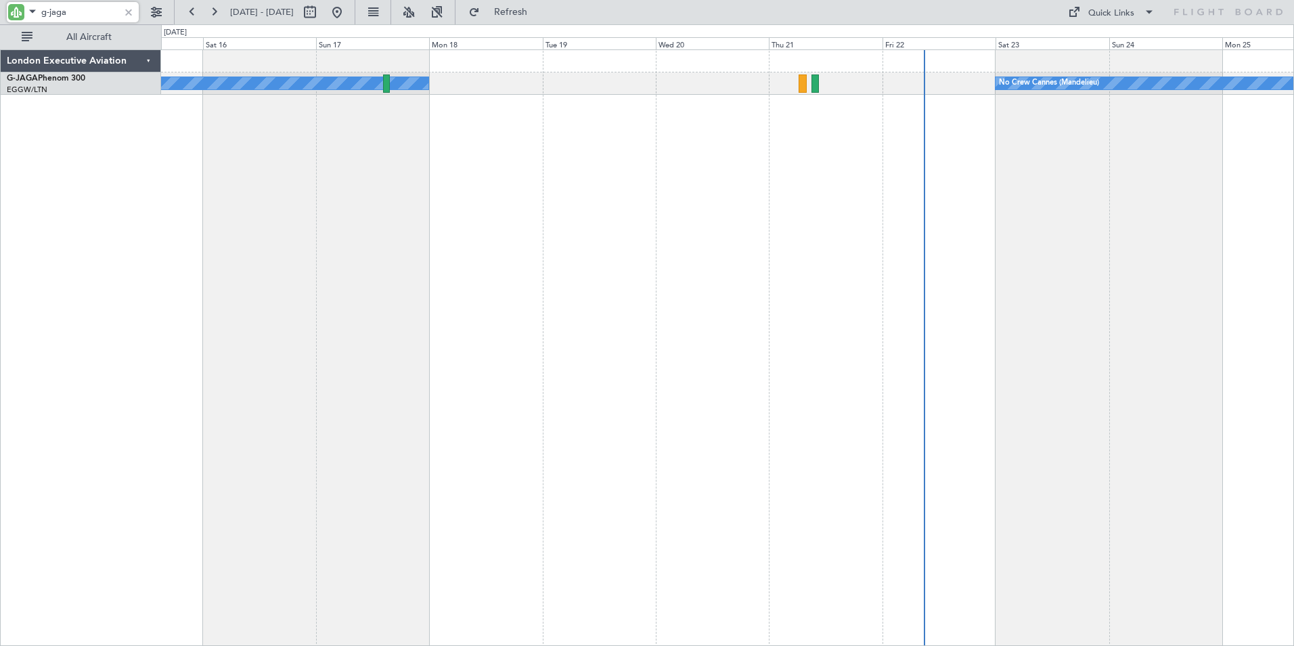
drag, startPoint x: 49, startPoint y: 10, endPoint x: 87, endPoint y: 22, distance: 39.6
click at [87, 22] on input "g-jaga" at bounding box center [80, 12] width 78 height 20
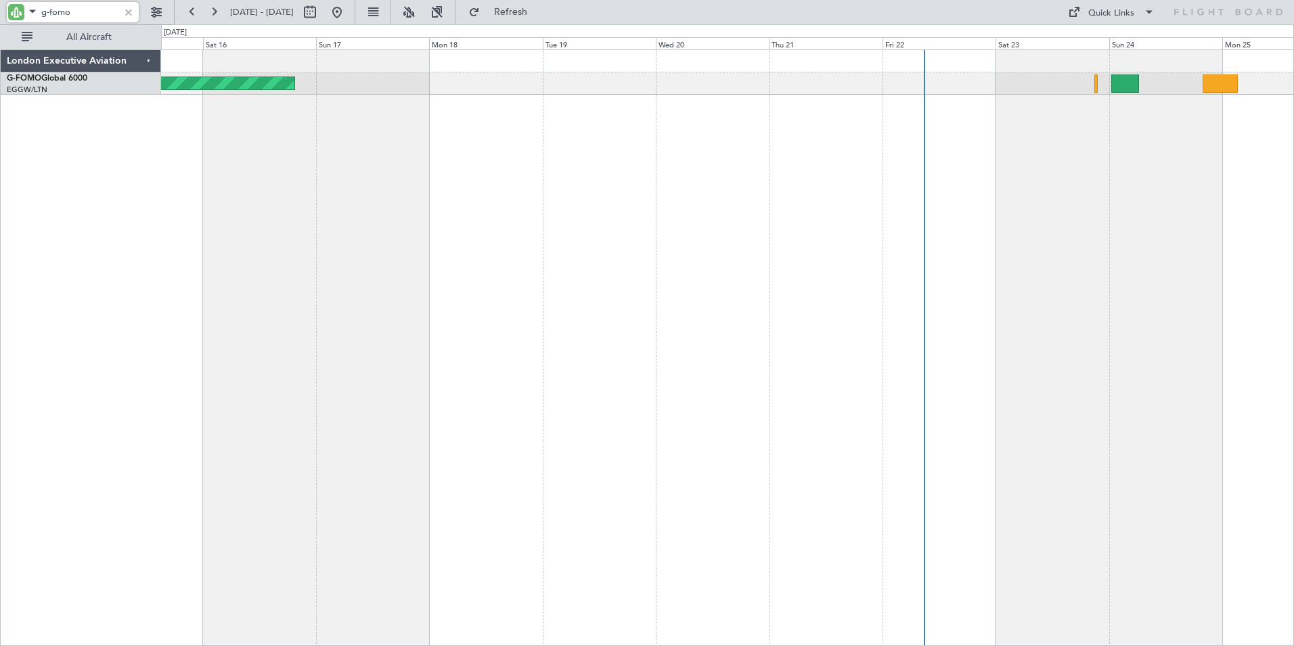
click at [600, 179] on div "Planned Maint Windsor Locks ([PERSON_NAME] Intl)" at bounding box center [727, 347] width 1133 height 596
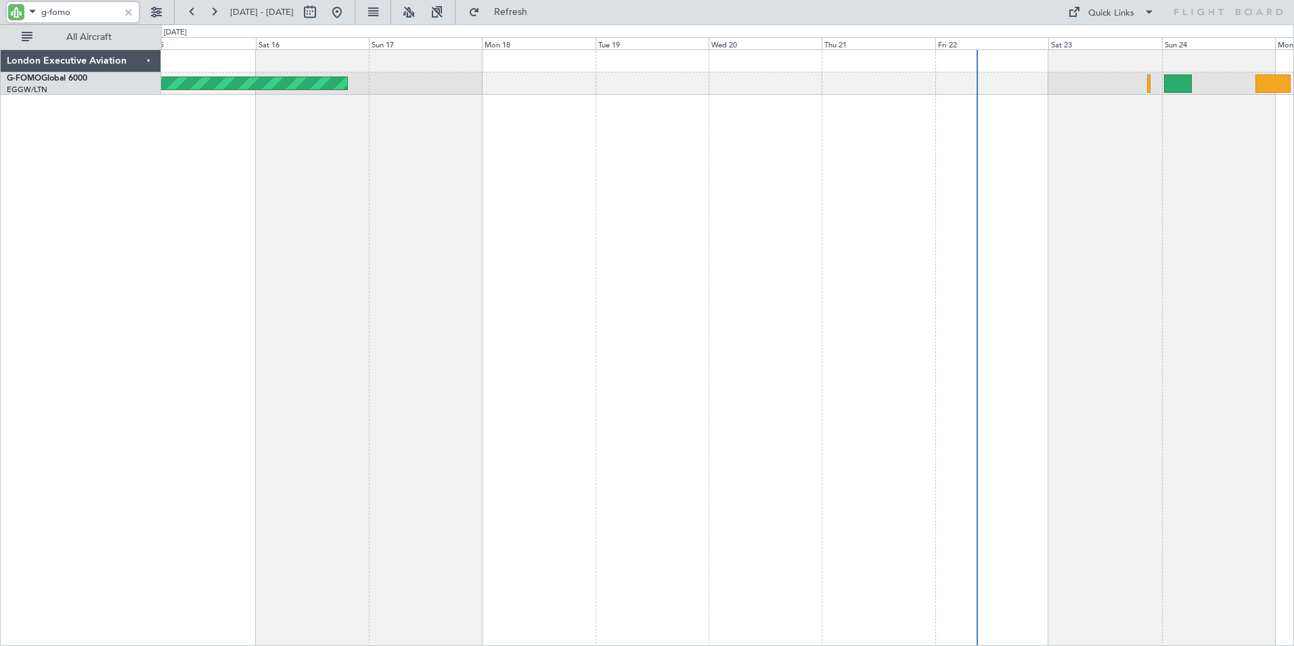
click at [691, 153] on div "Planned Maint Windsor Locks ([PERSON_NAME] Intl)" at bounding box center [727, 347] width 1133 height 596
drag, startPoint x: 58, startPoint y: 14, endPoint x: 81, endPoint y: 18, distance: 23.4
click at [81, 18] on input "g-fomo" at bounding box center [80, 12] width 78 height 20
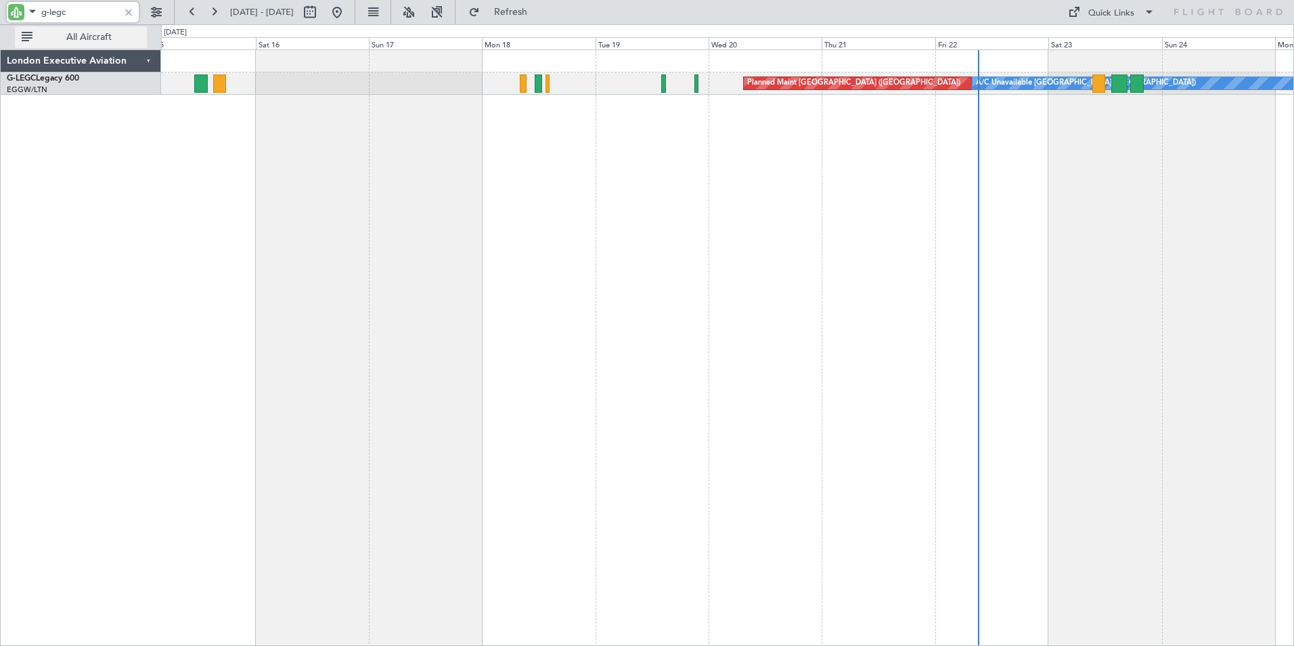
drag, startPoint x: 58, startPoint y: 14, endPoint x: 112, endPoint y: 31, distance: 56.9
click at [112, 24] on div "g-legc [DATE] - [DATE] Refresh Quick Links All Aircraft" at bounding box center [647, 12] width 1294 height 24
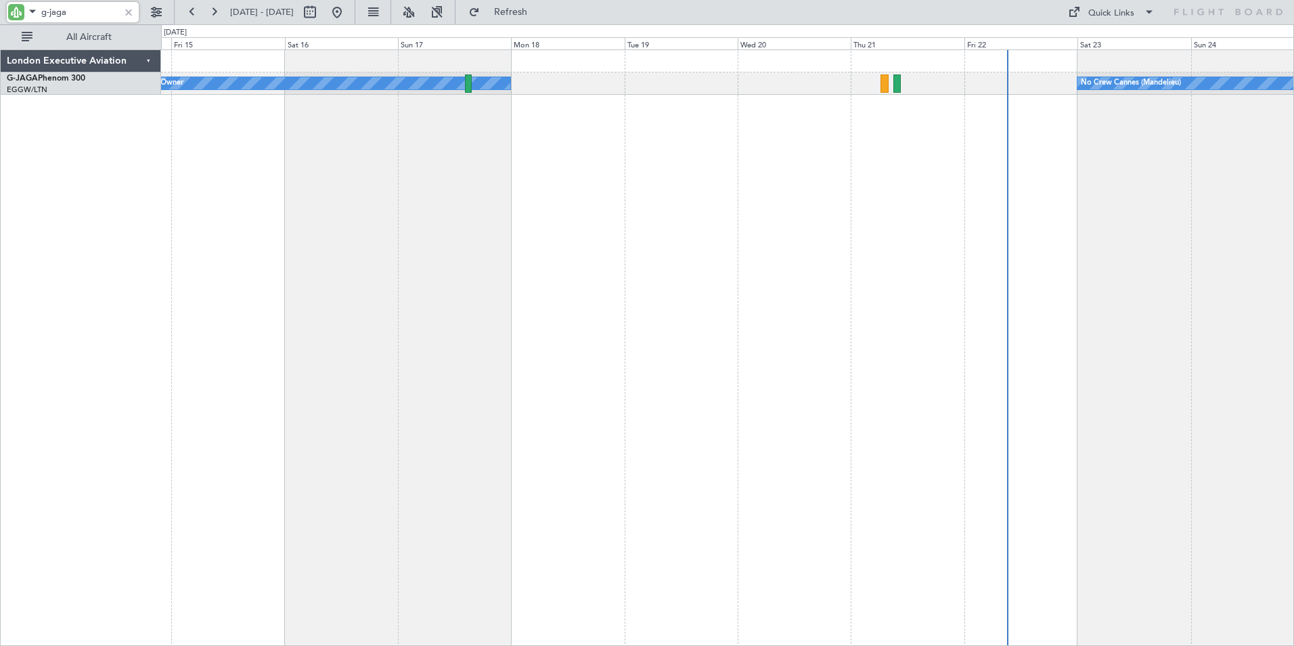
click at [567, 167] on div "No Crew Cannes (Mandelieu) Owner" at bounding box center [727, 347] width 1133 height 596
drag, startPoint x: 83, startPoint y: 4, endPoint x: -23, endPoint y: 13, distance: 106.0
click at [0, 13] on html "g-jaga [DATE] - [DATE] Refresh Quick Links All Aircraft Owner No Crew Cannes ([…" at bounding box center [647, 323] width 1294 height 646
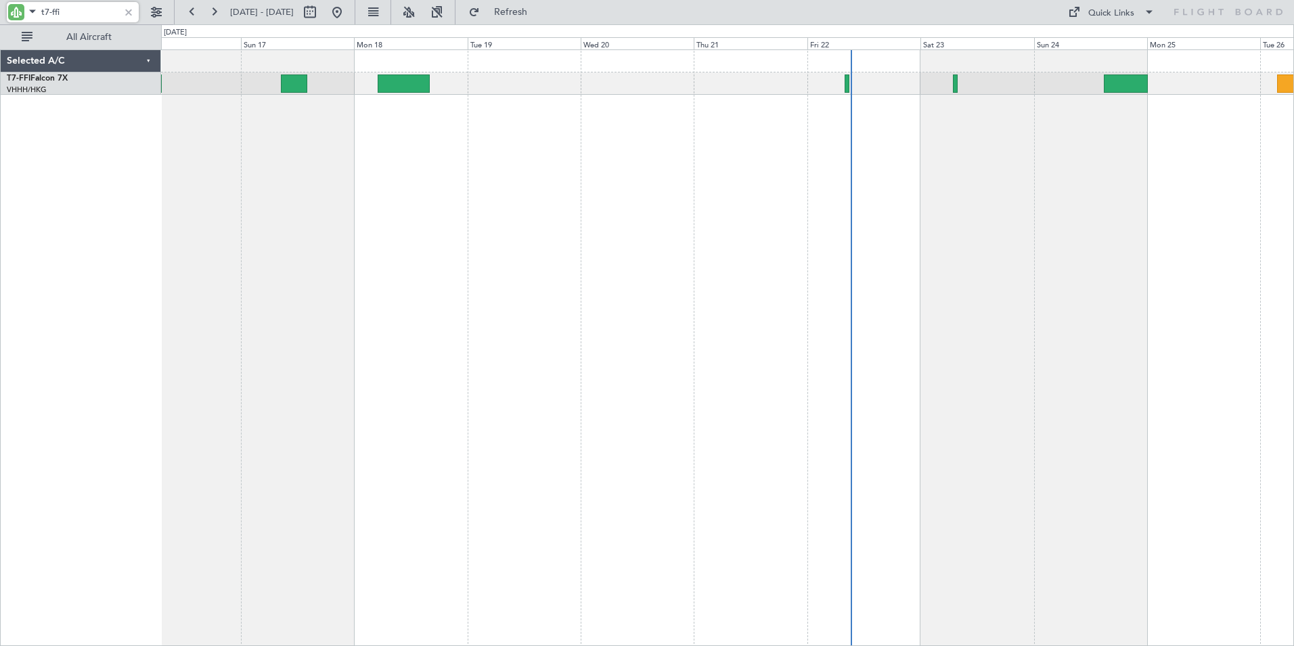
click at [414, 211] on div "Planned Maint [GEOGRAPHIC_DATA] ([GEOGRAPHIC_DATA] Intl)" at bounding box center [727, 347] width 1133 height 596
click at [69, 14] on input "t7-ffi" at bounding box center [80, 12] width 78 height 20
drag, startPoint x: 70, startPoint y: 14, endPoint x: -24, endPoint y: 1, distance: 95.6
click at [0, 1] on html "t7-ffi [DATE] - [DATE] Refresh Quick Links All Aircraft Planned Maint [GEOGRAPH…" at bounding box center [647, 323] width 1294 height 646
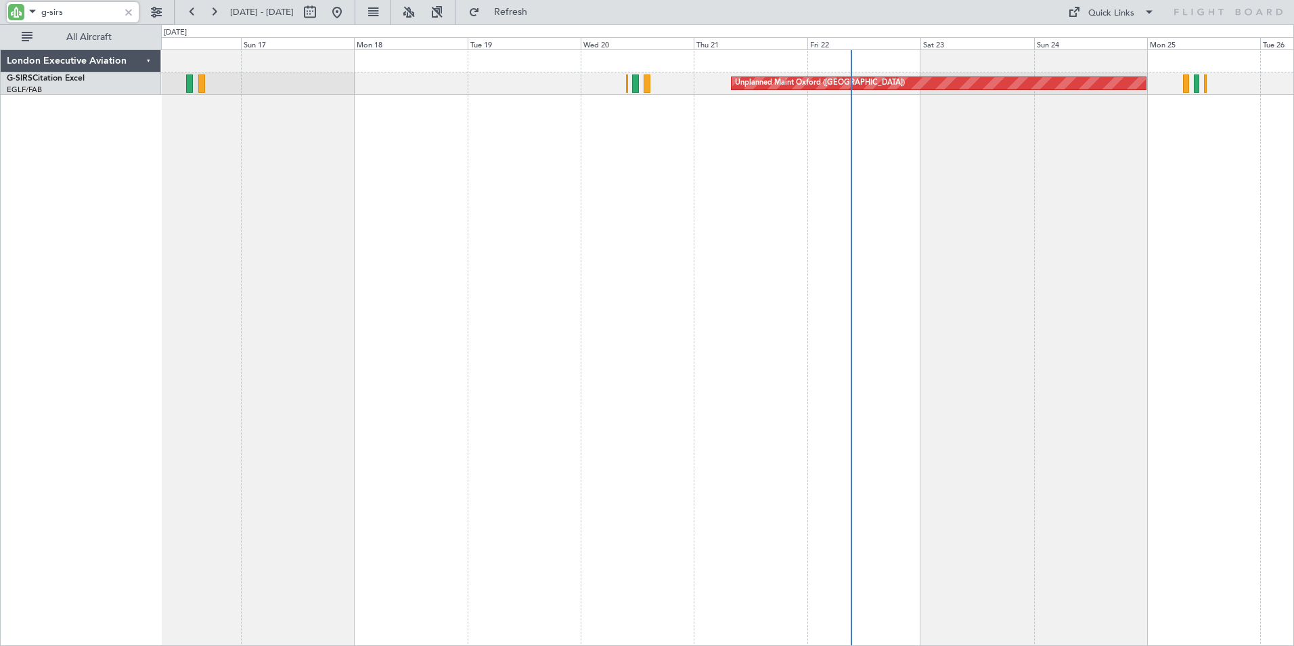
drag, startPoint x: 50, startPoint y: 8, endPoint x: 74, endPoint y: 20, distance: 26.6
click at [74, 20] on input "g-sirs" at bounding box center [80, 12] width 78 height 20
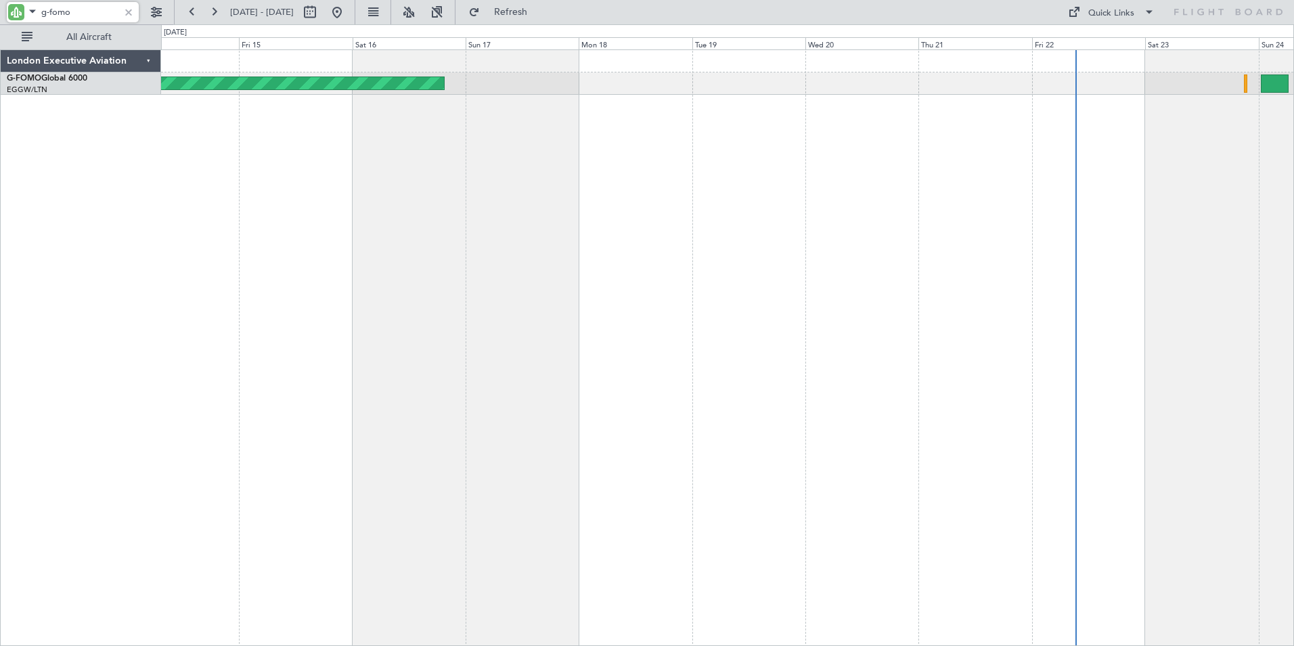
click at [530, 158] on div "Planned Maint Windsor Locks ([PERSON_NAME] Intl)" at bounding box center [727, 347] width 1133 height 596
drag, startPoint x: 51, startPoint y: 14, endPoint x: 106, endPoint y: 24, distance: 55.1
click at [106, 24] on div "g-fomo [DATE] - [DATE] Refresh Quick Links All Aircraft" at bounding box center [647, 12] width 1294 height 24
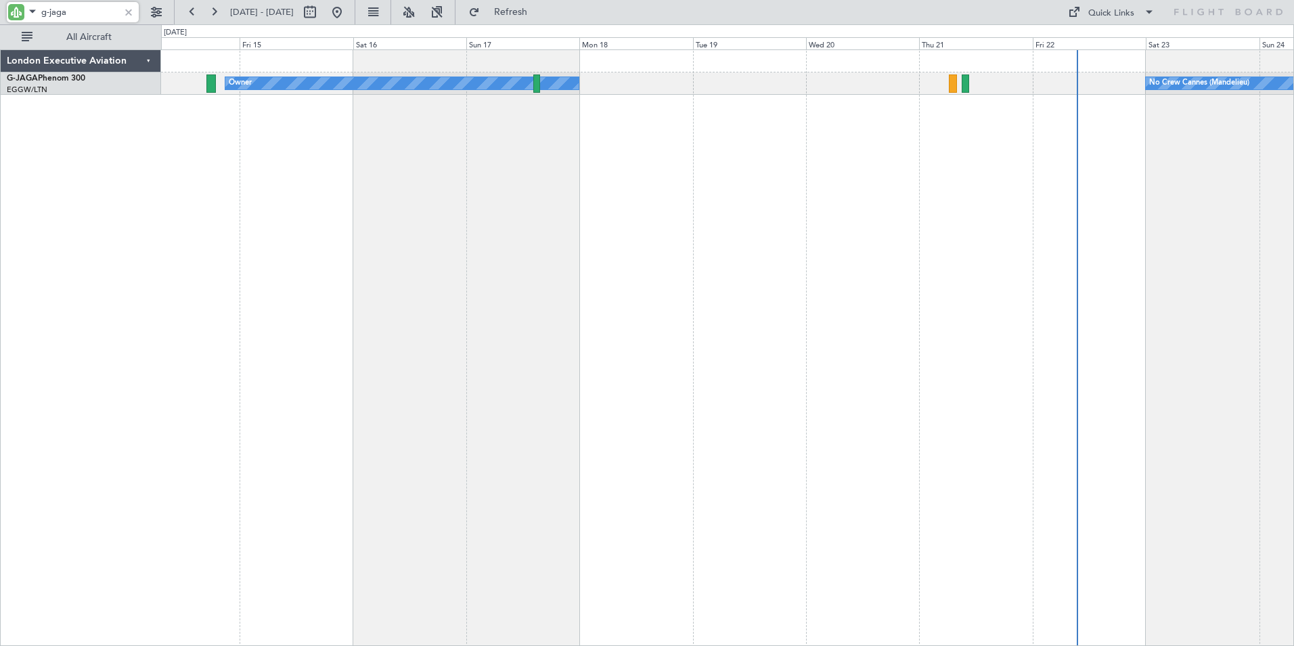
drag, startPoint x: 85, startPoint y: 12, endPoint x: -26, endPoint y: -3, distance: 112.7
click at [0, 0] on html "g-jaga [DATE] - [DATE] Refresh Quick Links All Aircraft Owner No Crew Cannes ([…" at bounding box center [647, 323] width 1294 height 646
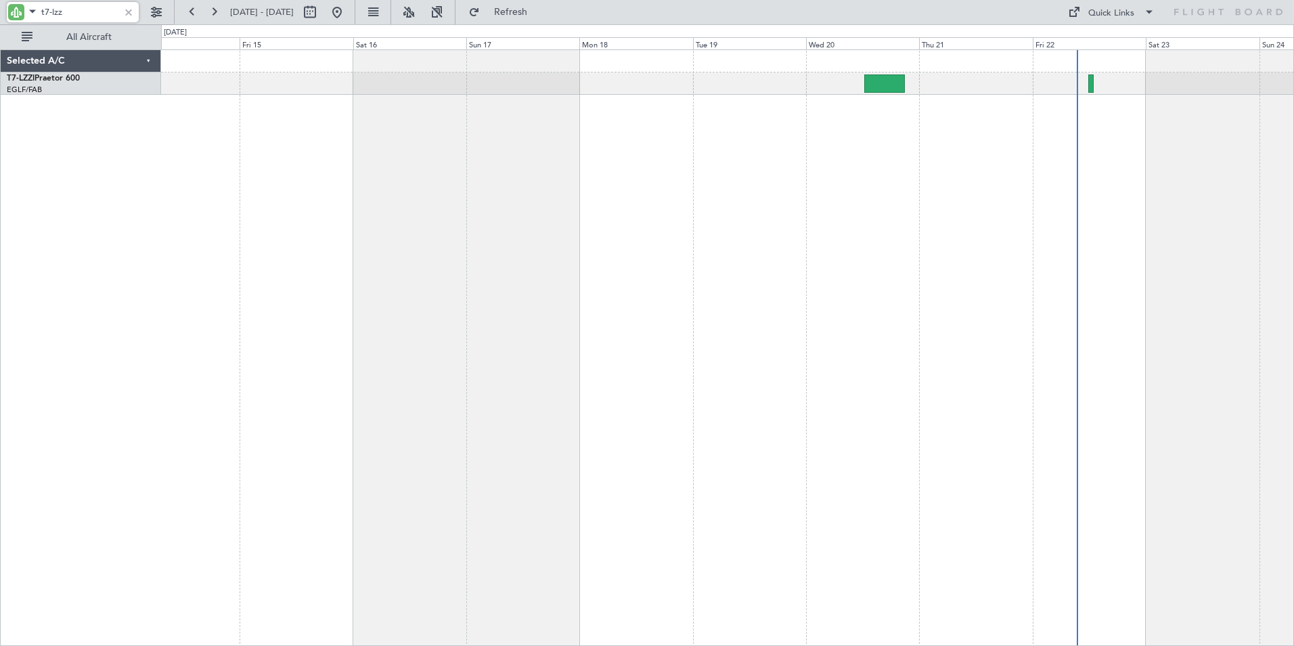
click at [66, 85] on div "EGLF/FAB London ([GEOGRAPHIC_DATA])" at bounding box center [84, 91] width 154 height 12
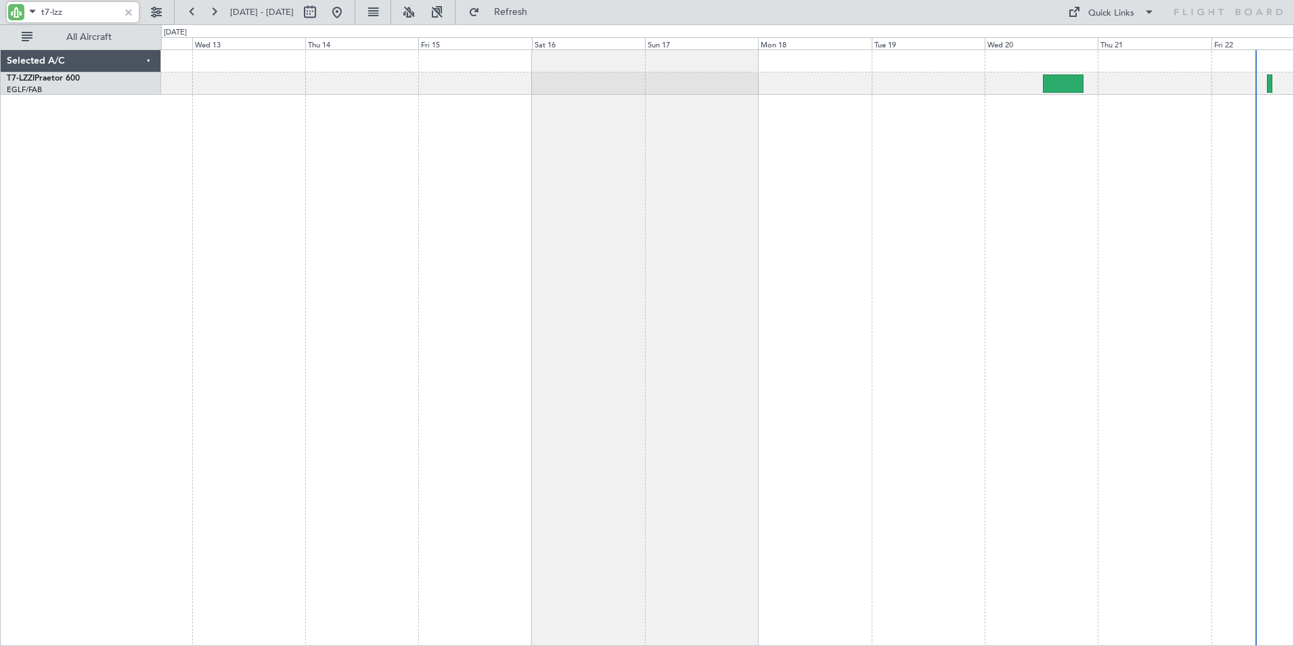
click at [1032, 249] on div at bounding box center [727, 347] width 1133 height 596
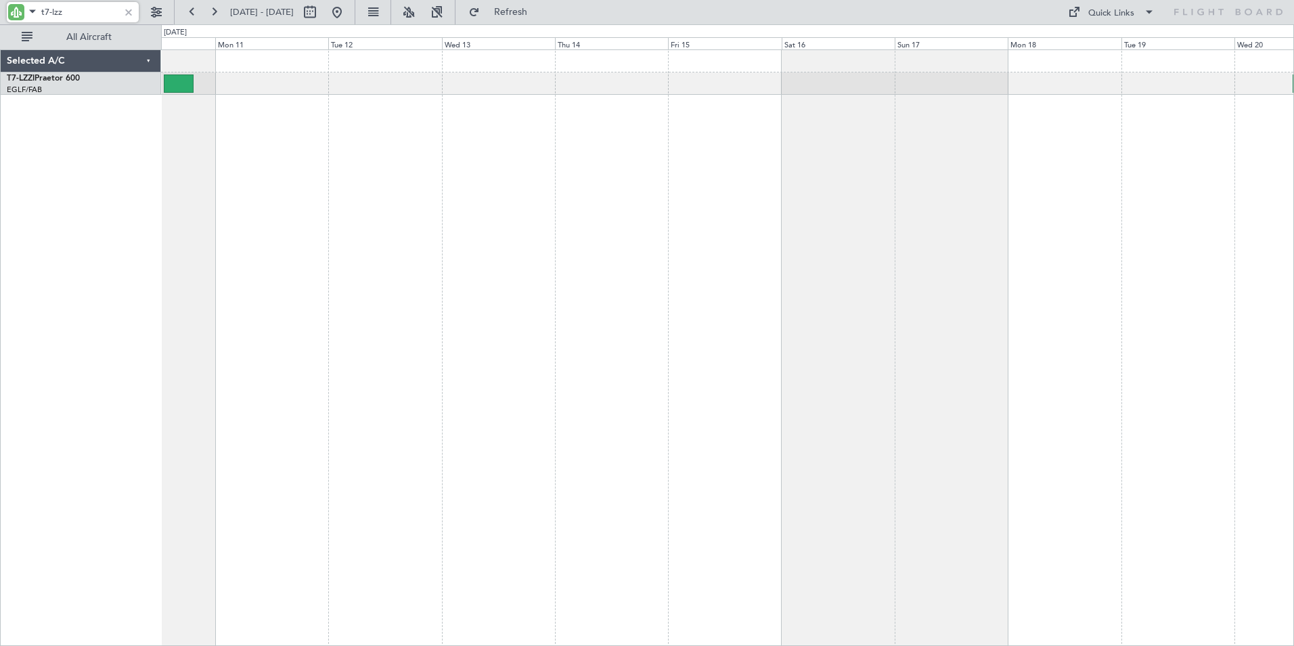
click at [955, 205] on div at bounding box center [727, 347] width 1133 height 596
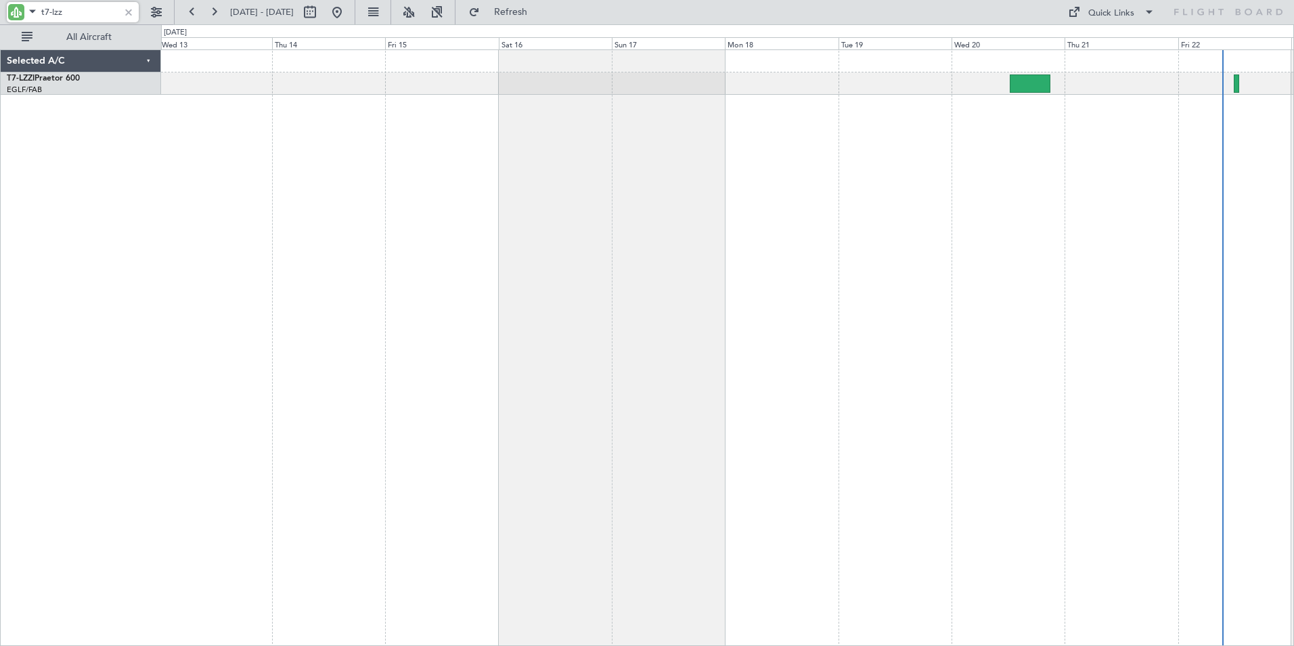
click at [137, 245] on div "Selected A/C T7-LZZI Praetor 600 EGLF/FAB London ([GEOGRAPHIC_DATA]) 0 0 Wed 13…" at bounding box center [647, 334] width 1294 height 621
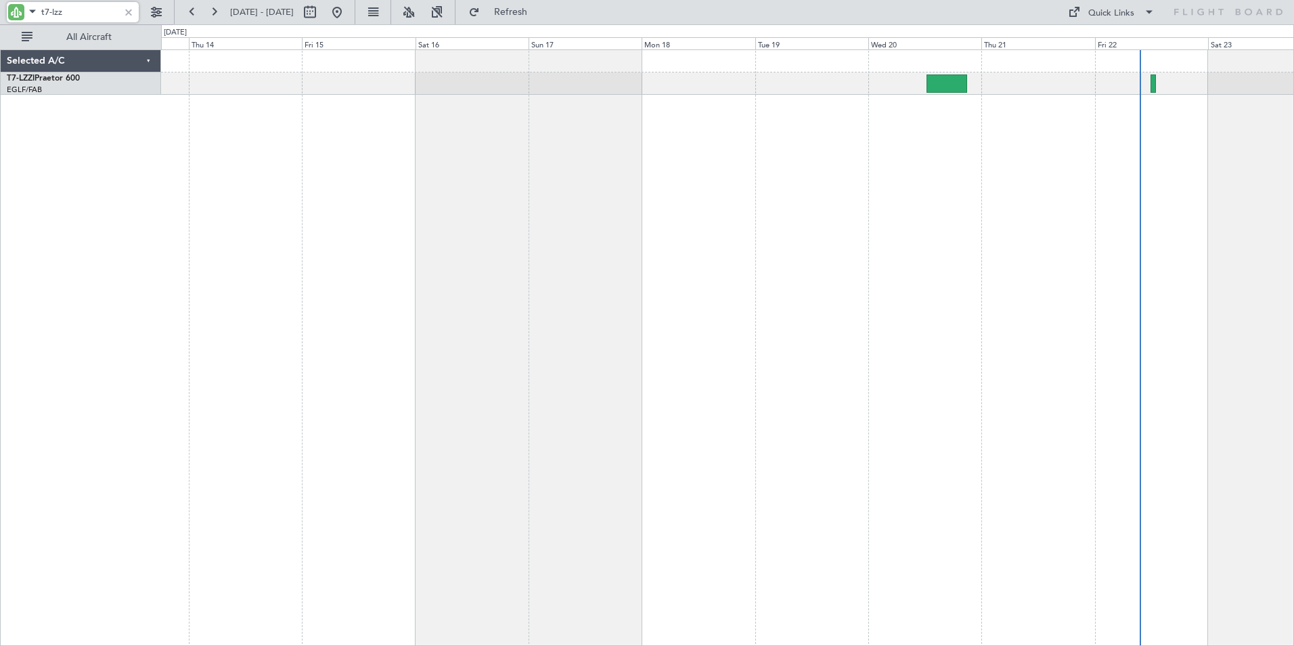
drag, startPoint x: 52, startPoint y: 7, endPoint x: 68, endPoint y: 16, distance: 18.2
click at [68, 16] on input "t7-lzz" at bounding box center [80, 12] width 78 height 20
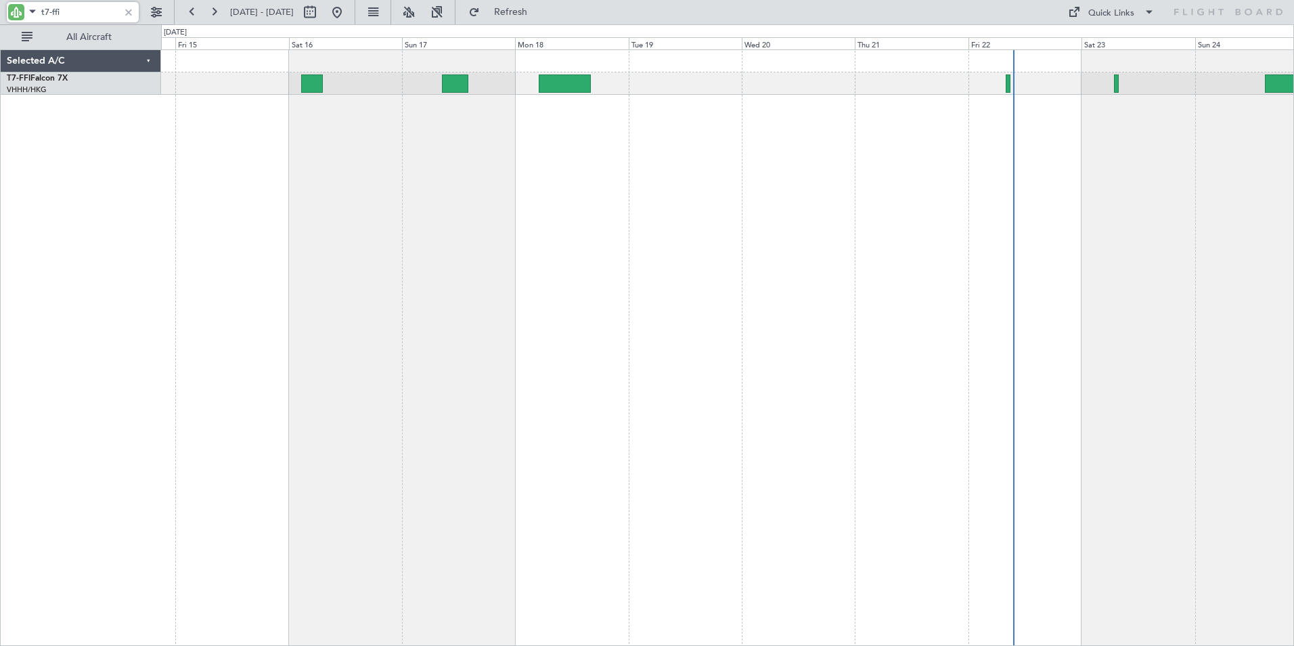
click at [760, 115] on div "Planned Maint [GEOGRAPHIC_DATA] ([GEOGRAPHIC_DATA] Intl)" at bounding box center [727, 347] width 1133 height 596
drag, startPoint x: 62, startPoint y: 16, endPoint x: 20, endPoint y: 12, distance: 41.4
click at [20, 12] on div "t7-ffi" at bounding box center [73, 12] width 132 height 20
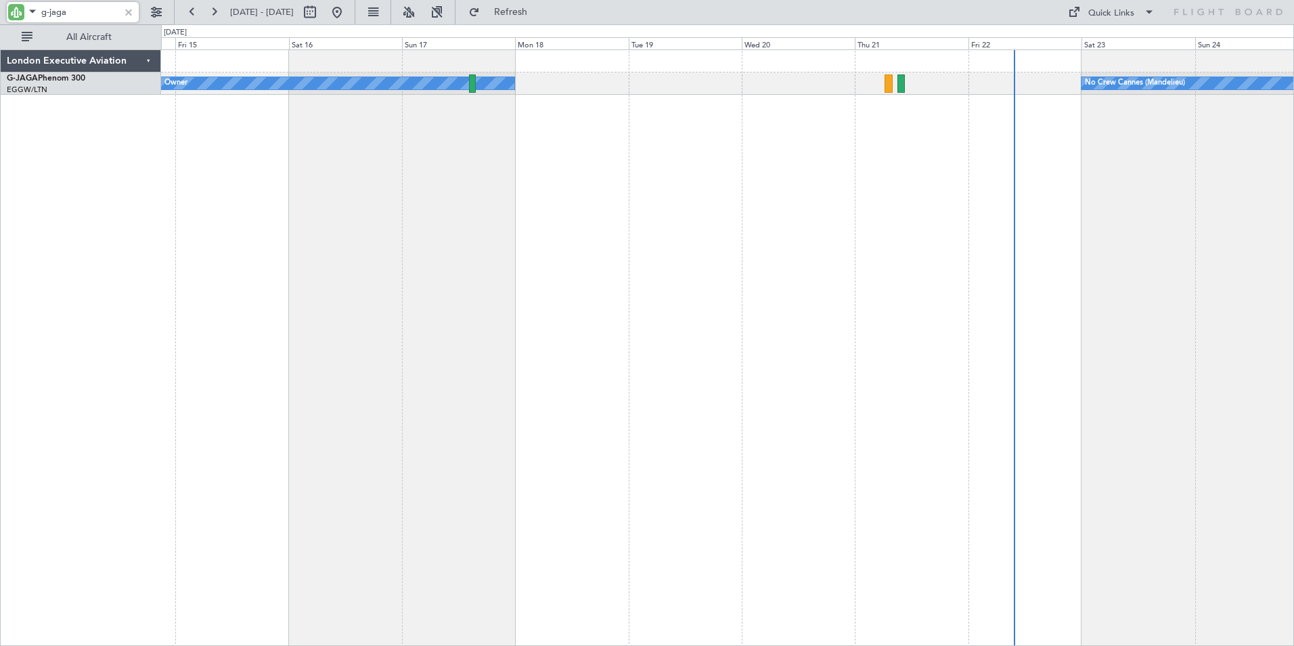
drag, startPoint x: 81, startPoint y: 4, endPoint x: -7, endPoint y: 0, distance: 88.1
click at [0, 0] on html "g-jaga [DATE] - [DATE] Refresh Quick Links All Aircraft Owner No Crew Cannes ([…" at bounding box center [647, 323] width 1294 height 646
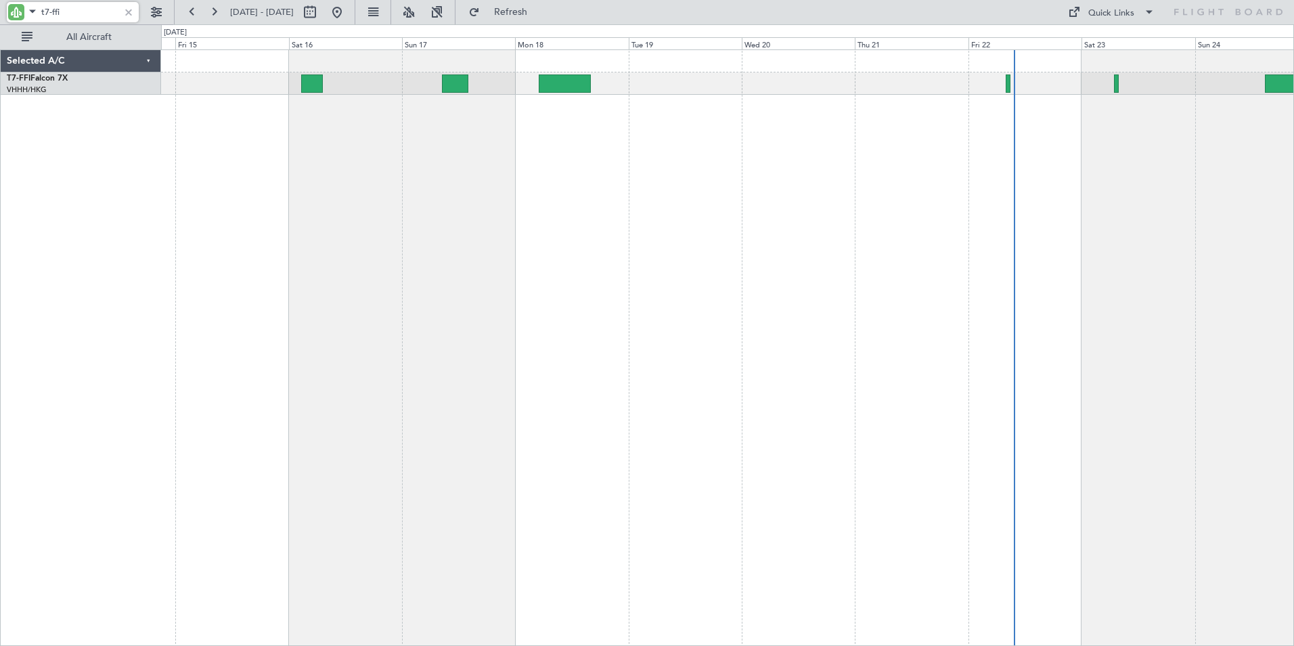
drag, startPoint x: 70, startPoint y: 12, endPoint x: 12, endPoint y: 7, distance: 59.1
click at [12, 7] on div "t7-ffi" at bounding box center [73, 12] width 132 height 20
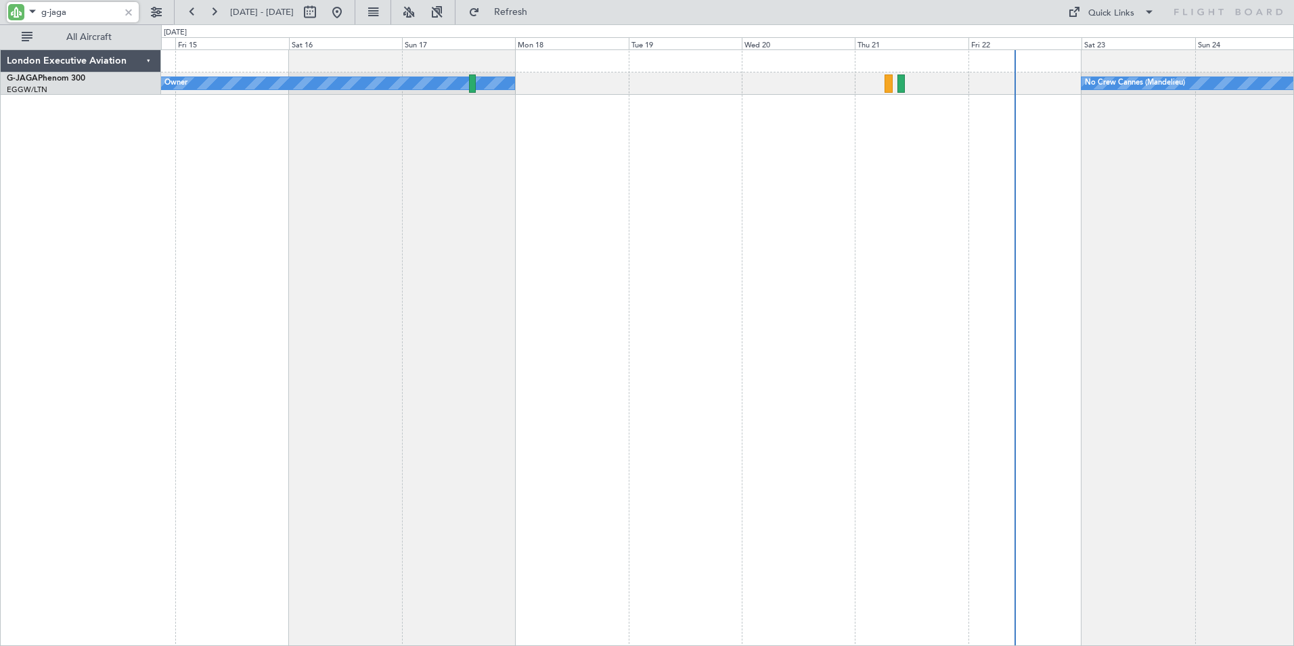
click at [79, 15] on input "g-jaga" at bounding box center [80, 12] width 78 height 20
drag, startPoint x: 85, startPoint y: 15, endPoint x: -7, endPoint y: 5, distance: 91.9
click at [0, 5] on html "g-jaga [DATE] - [DATE] Refresh Quick Links All Aircraft No Crew Cannes ([GEOGRA…" at bounding box center [647, 323] width 1294 height 646
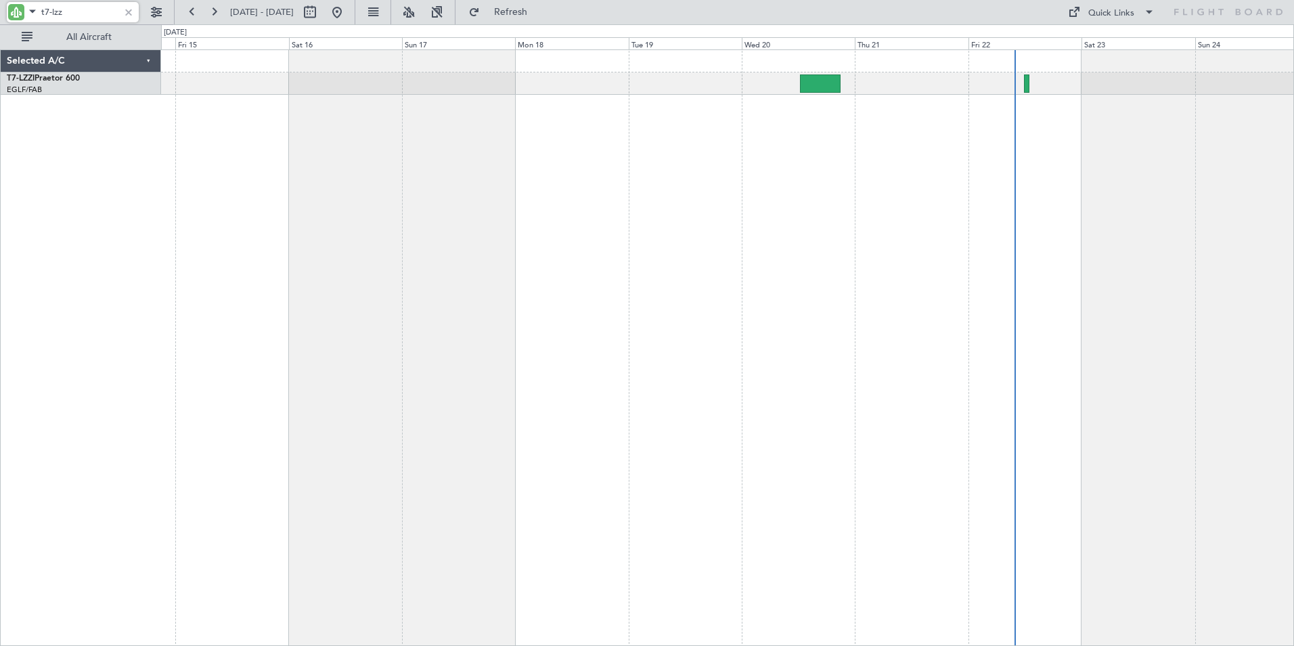
drag, startPoint x: 58, startPoint y: 15, endPoint x: -1, endPoint y: 12, distance: 58.3
click at [0, 12] on html "t7-lzz [DATE] - [DATE] Refresh Quick Links All Aircraft Selected A/C T7-LZZI Pr…" at bounding box center [647, 323] width 1294 height 646
click at [850, 202] on div "Planned Maint Windsor Locks ([PERSON_NAME] Intl)" at bounding box center [727, 347] width 1133 height 596
type input "g-fomo"
